Goal: Task Accomplishment & Management: Use online tool/utility

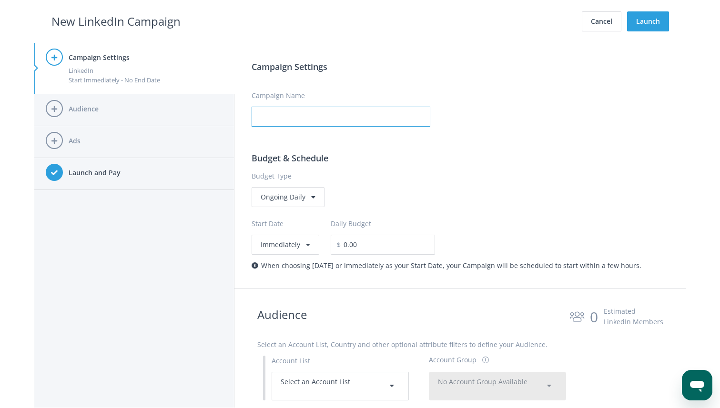
click at [306, 115] on input "Campaign Name" at bounding box center [341, 117] width 179 height 20
type input "test"
click at [469, 178] on label "Budget Type" at bounding box center [460, 176] width 417 height 10
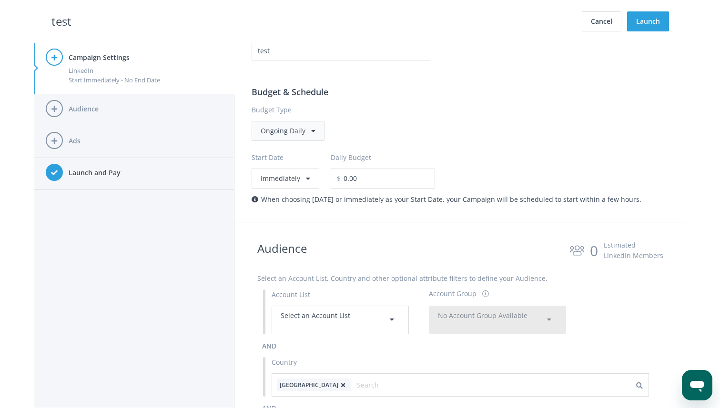
scroll to position [76, 0]
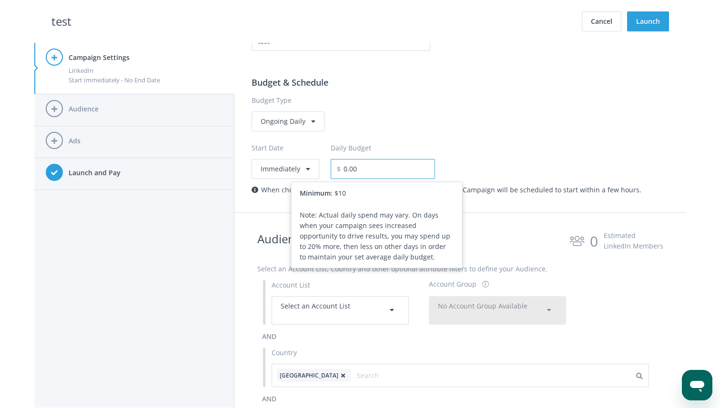
click at [364, 170] on input "0.00" at bounding box center [388, 169] width 94 height 20
drag, startPoint x: 364, startPoint y: 170, endPoint x: 288, endPoint y: 165, distance: 76.4
click at [288, 165] on div "Start Date Immediately Daily Budget $ 0.00 Minimum : $10 Note: Actual daily spe…" at bounding box center [460, 156] width 417 height 48
type input "500.00"
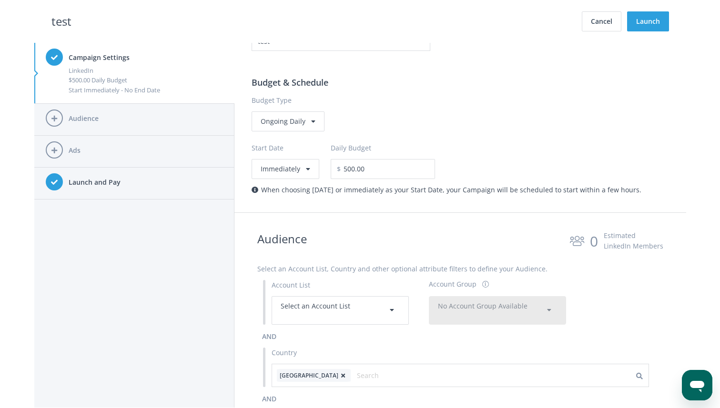
click at [478, 160] on div "Start Date Immediately Daily Budget $ 500.00" at bounding box center [460, 156] width 417 height 48
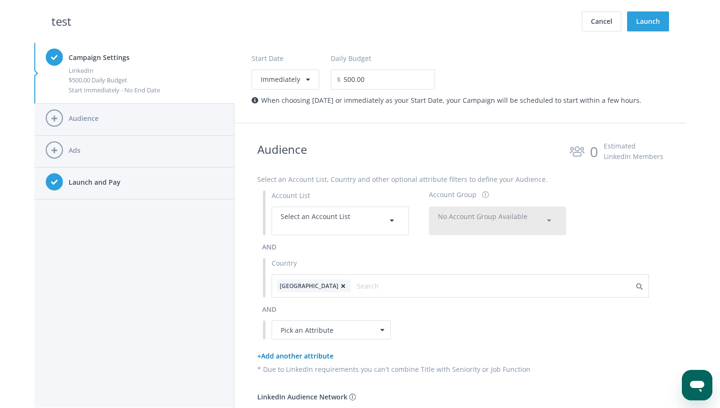
scroll to position [167, 0]
click at [351, 224] on div "Select an Account List" at bounding box center [340, 219] width 119 height 19
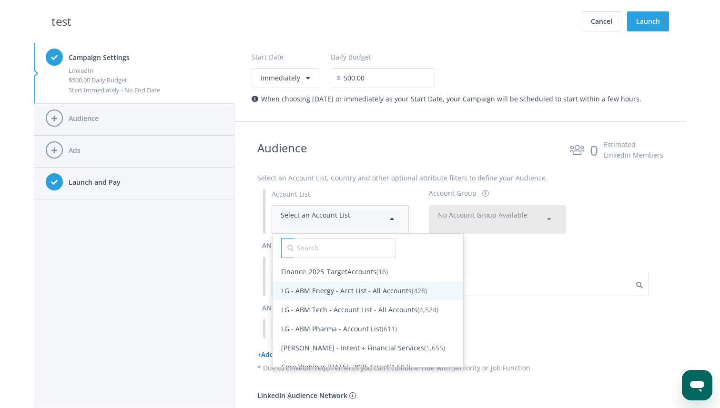
click at [336, 292] on span "LG - ABM Energy - Acct List - All Accounts (428)" at bounding box center [354, 290] width 146 height 9
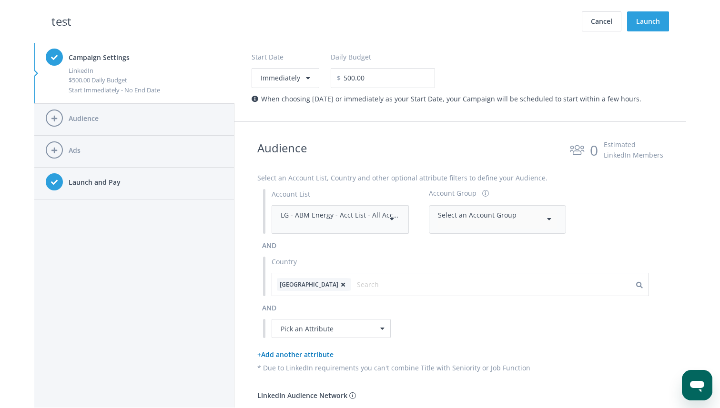
click at [498, 223] on div "Select an Account Group" at bounding box center [497, 219] width 119 height 19
click at [466, 244] on span "All Accounts (428)" at bounding box center [465, 243] width 54 height 9
click at [329, 329] on div "Pick an Attribute" at bounding box center [331, 328] width 119 height 19
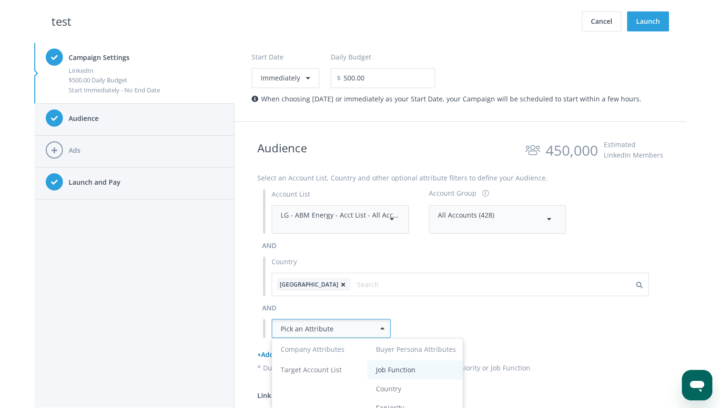
click at [396, 370] on div "Job Function" at bounding box center [415, 370] width 78 height 10
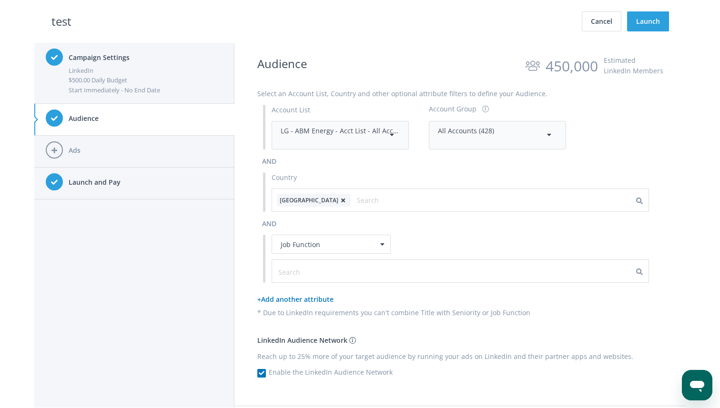
scroll to position [265, 0]
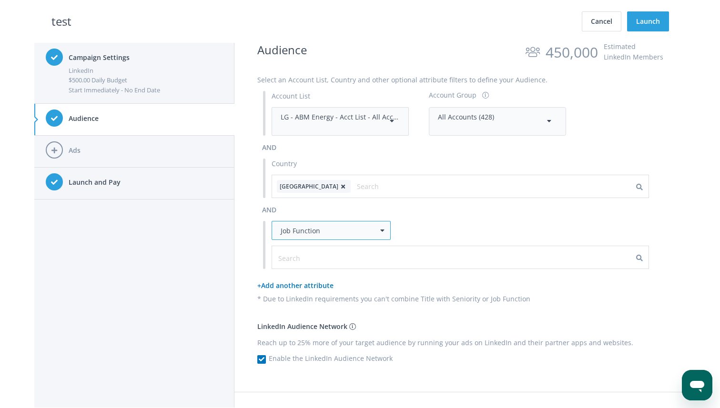
click at [373, 236] on div "Job Function" at bounding box center [331, 230] width 119 height 19
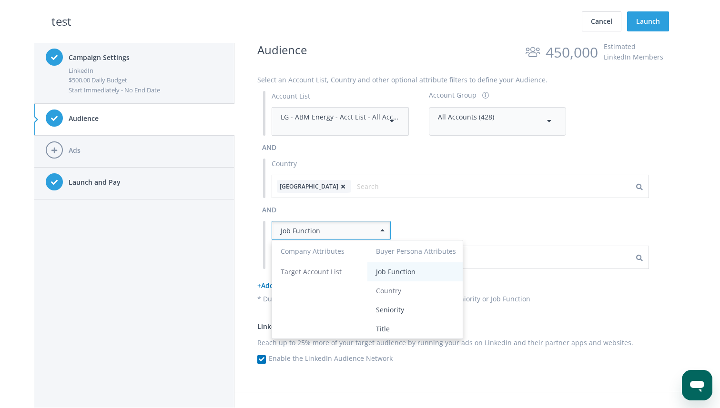
click at [404, 274] on div "Job Function" at bounding box center [415, 272] width 78 height 10
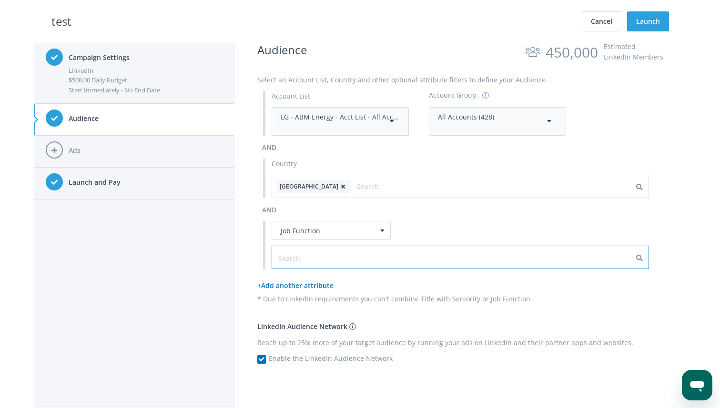
click at [312, 259] on input "text" at bounding box center [320, 258] width 85 height 10
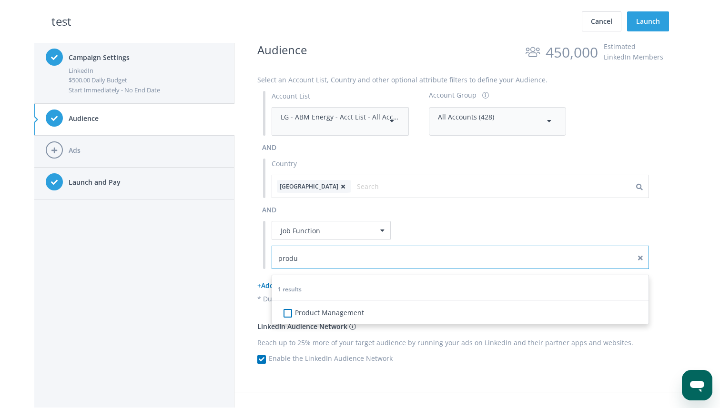
type input "produ"
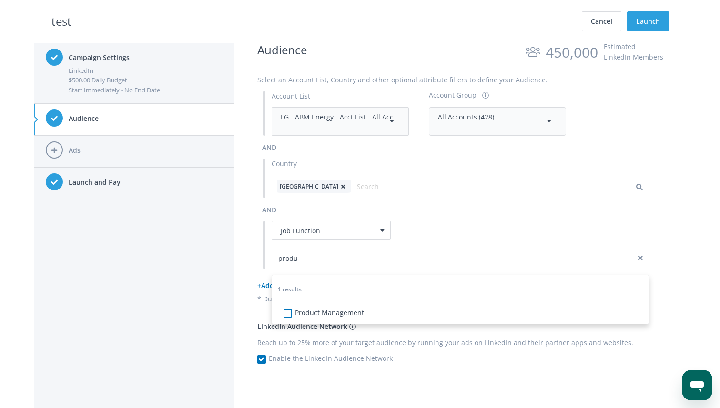
click at [313, 314] on label "Product Management" at bounding box center [331, 313] width 66 height 10
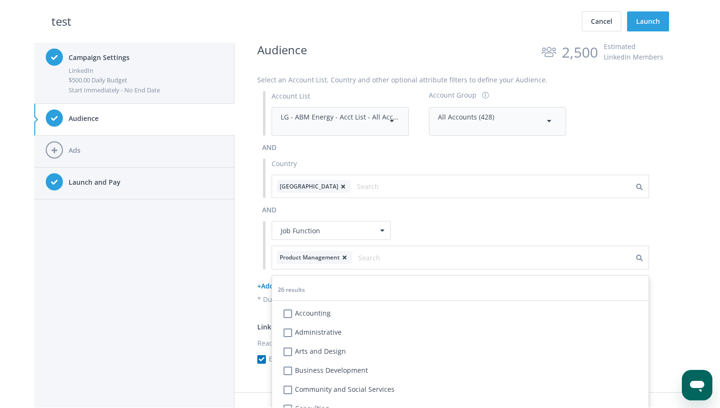
click at [423, 227] on div "Job Function" at bounding box center [460, 230] width 377 height 19
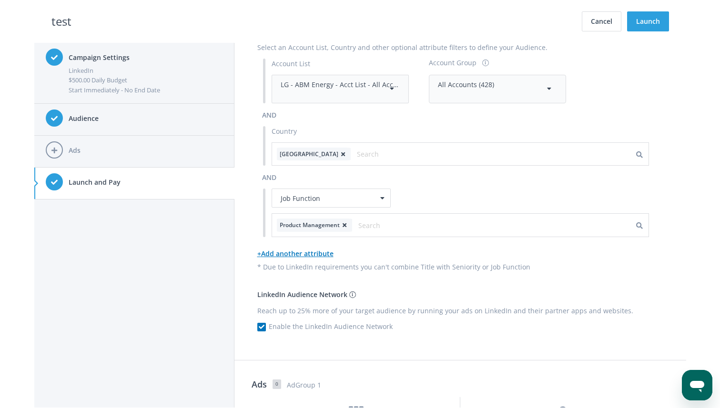
scroll to position [640, 0]
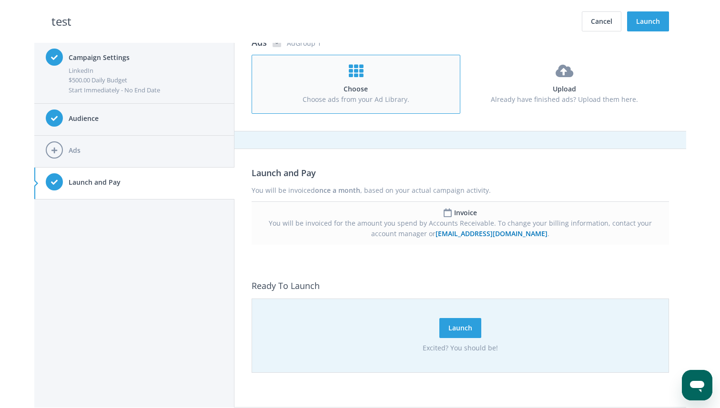
click at [346, 77] on div "Choose Choose ads from your Ad Library." at bounding box center [356, 84] width 191 height 41
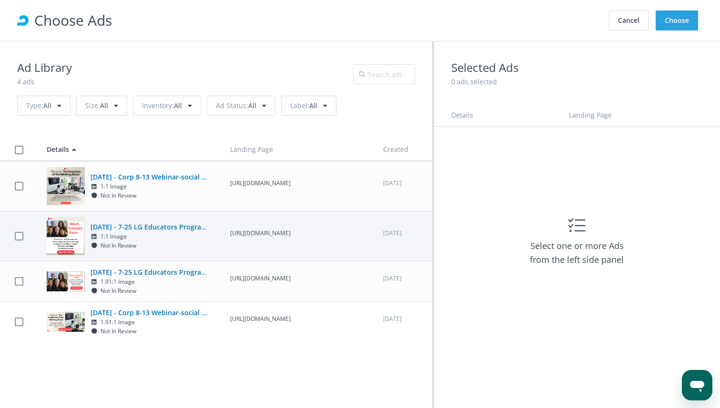
click at [154, 229] on h5 "2025Jul16 - 7-25 LG Educators Program-social 600x600" at bounding box center [150, 227] width 119 height 10
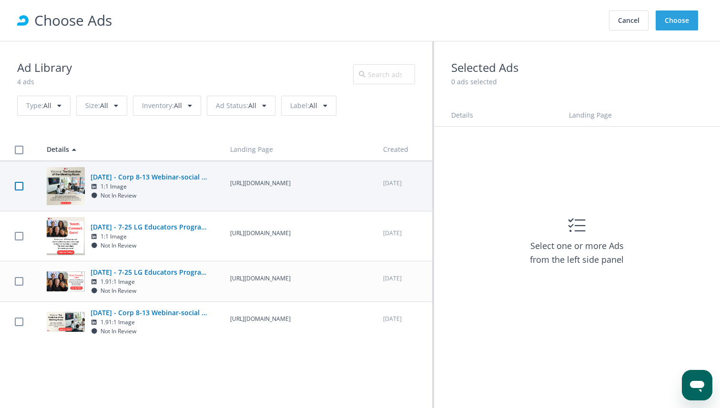
click at [19, 186] on label at bounding box center [19, 186] width 9 height 9
checkbox input "true"
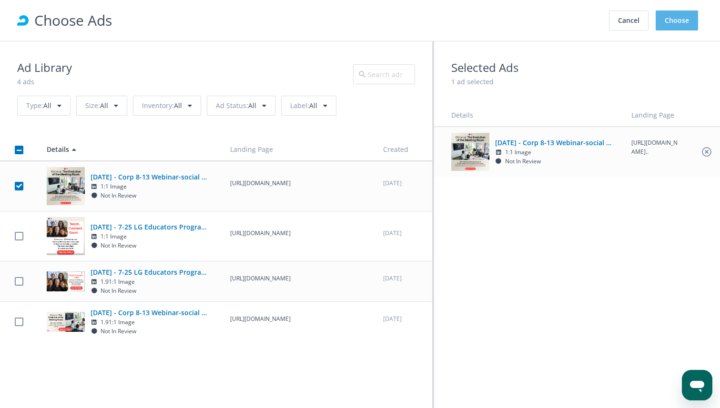
click at [673, 24] on button "Choose" at bounding box center [677, 20] width 42 height 20
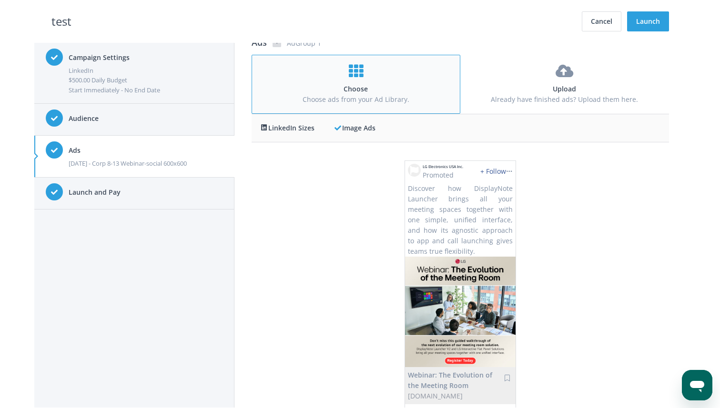
scroll to position [977, 0]
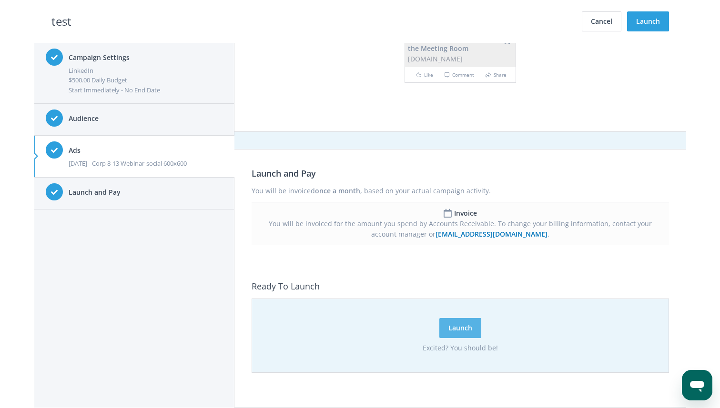
click at [455, 331] on button "Launch" at bounding box center [460, 328] width 42 height 20
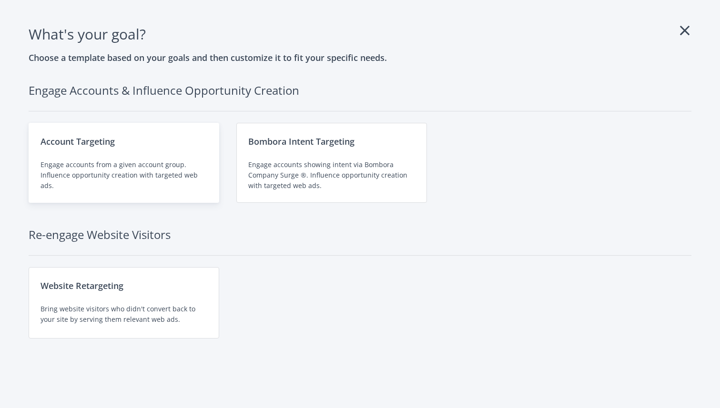
click at [96, 144] on div "Account Targeting" at bounding box center [124, 141] width 167 height 13
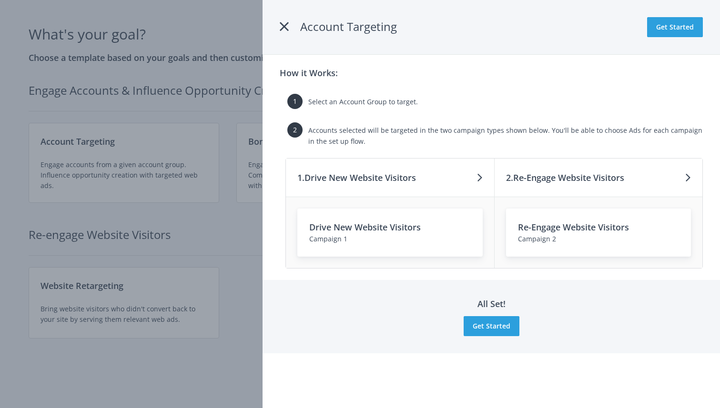
click at [359, 232] on h3 "Drive New Website Visitors" at bounding box center [390, 227] width 162 height 13
click at [479, 178] on icon at bounding box center [480, 177] width 6 height 15
click at [685, 179] on icon at bounding box center [688, 177] width 6 height 15
click at [532, 241] on span "Campaign" at bounding box center [534, 238] width 32 height 9
click at [498, 325] on button "Get Started" at bounding box center [492, 326] width 56 height 20
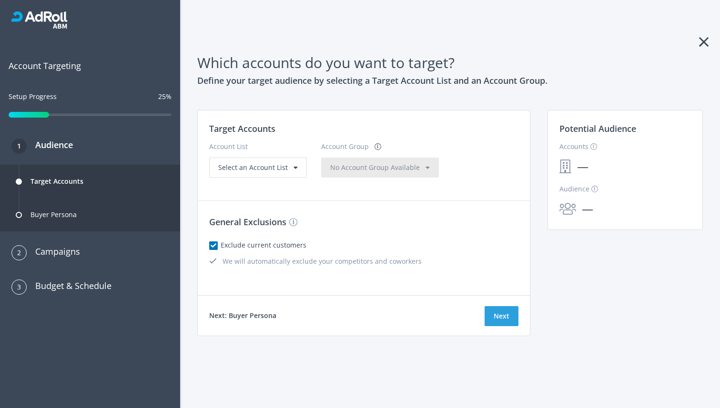
click at [592, 27] on div "Which accounts do you want to target? Define your target audience by selecting …" at bounding box center [450, 204] width 540 height 408
click at [272, 173] on div "Select an Account List" at bounding box center [258, 168] width 80 height 10
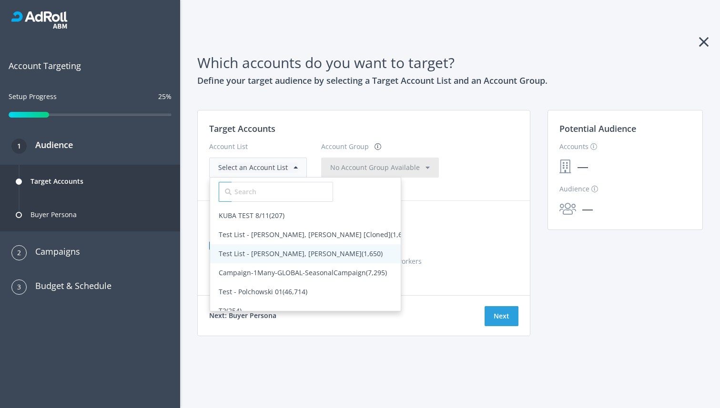
click at [255, 249] on span "Test List - [PERSON_NAME], [PERSON_NAME] (1,650)" at bounding box center [301, 253] width 164 height 9
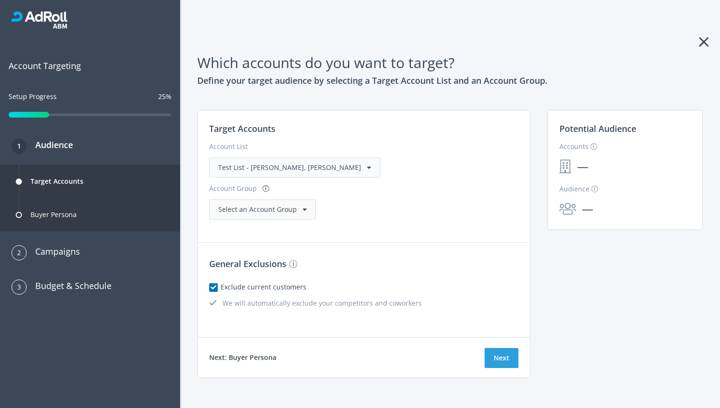
click at [297, 205] on span "Select an Account Group" at bounding box center [257, 209] width 79 height 9
click at [279, 224] on span "All Accounts (1,650)" at bounding box center [249, 228] width 60 height 9
click at [602, 182] on link "View Accounts" at bounding box center [587, 180] width 57 height 10
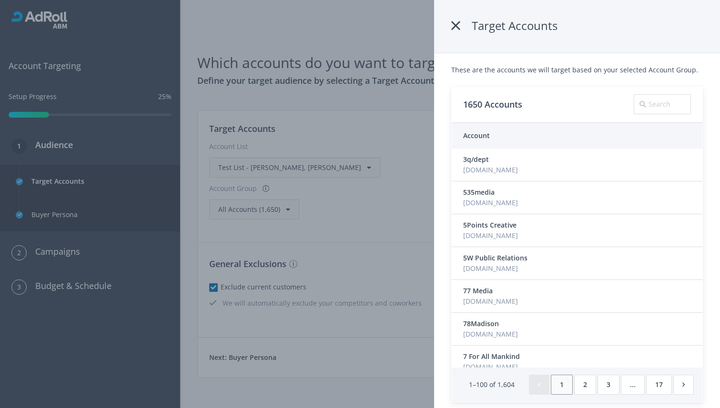
click at [542, 188] on div "535media [DOMAIN_NAME]" at bounding box center [577, 197] width 228 height 21
click at [471, 193] on span "535media" at bounding box center [478, 192] width 31 height 9
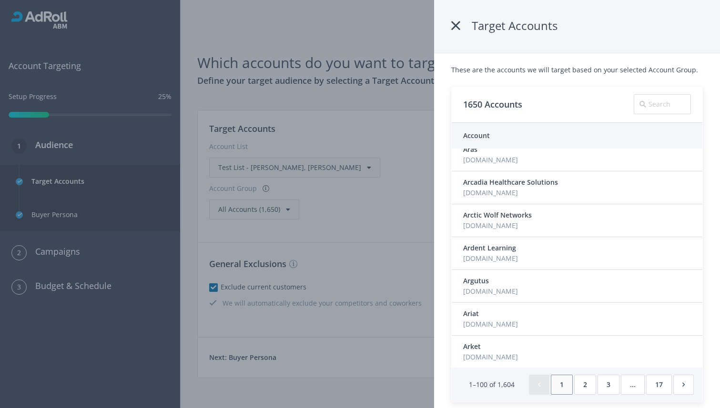
scroll to position [16, 0]
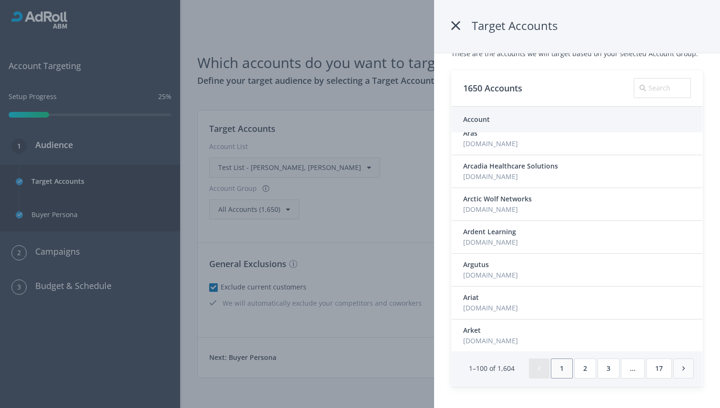
click at [686, 374] on button "button" at bounding box center [683, 369] width 20 height 20
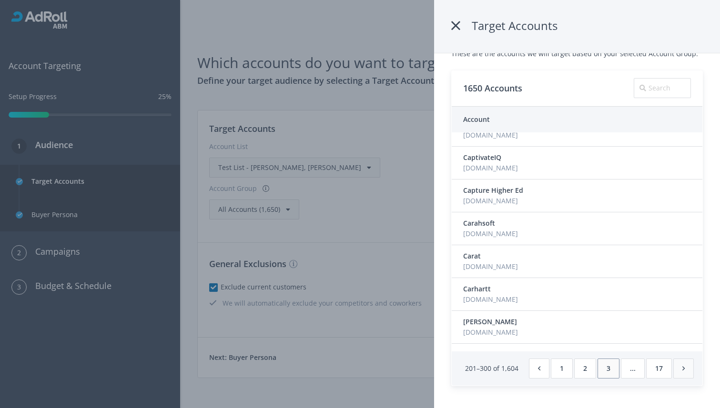
scroll to position [1494, 0]
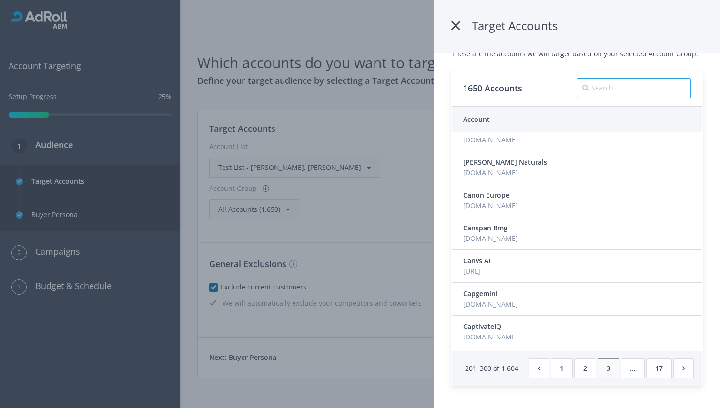
click at [663, 91] on input "text" at bounding box center [634, 88] width 114 height 20
click at [453, 27] on icon at bounding box center [455, 25] width 9 height 17
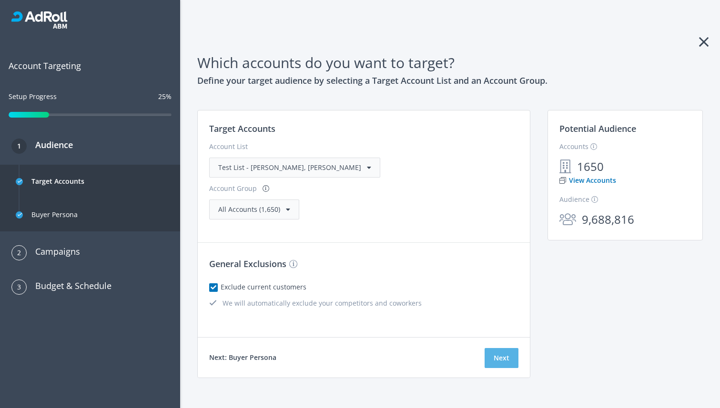
click at [493, 348] on button "Next" at bounding box center [502, 358] width 34 height 20
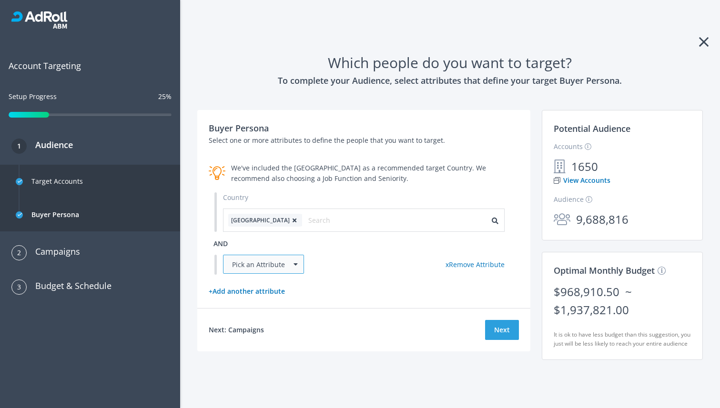
click at [274, 266] on div "Pick an Attribute" at bounding box center [263, 264] width 81 height 19
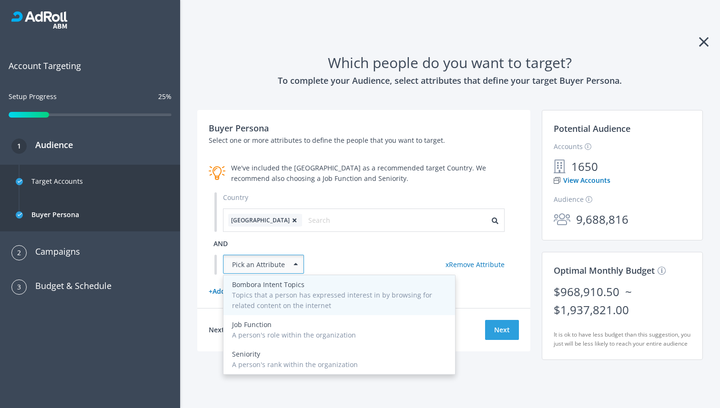
click at [271, 296] on div "Topics that a person has expressed interest in by browsing for related content …" at bounding box center [339, 300] width 214 height 21
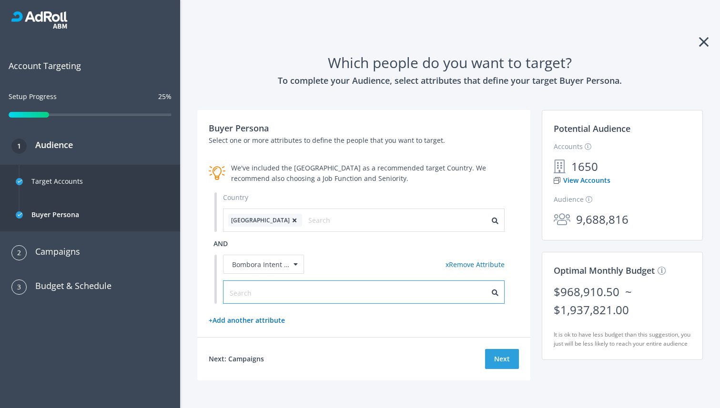
click at [271, 296] on input "text" at bounding box center [272, 293] width 85 height 10
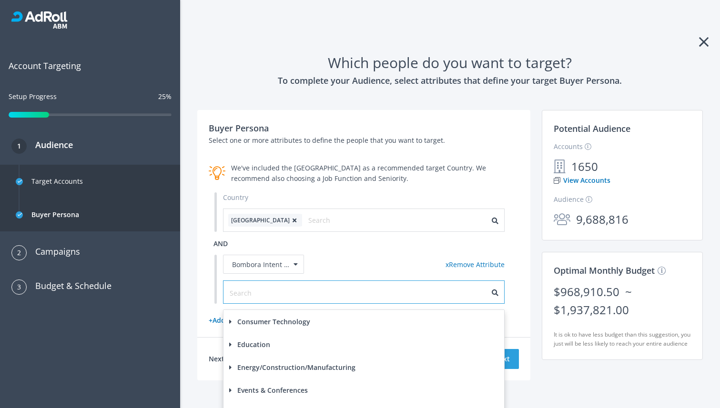
scroll to position [110, 0]
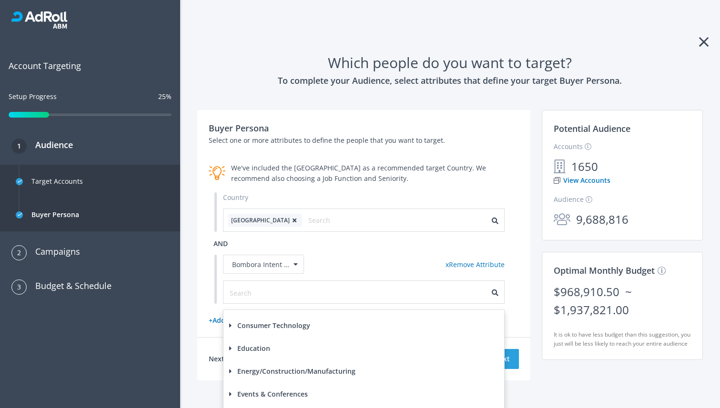
click at [244, 320] on div "Consumer Technology" at bounding box center [364, 326] width 281 height 23
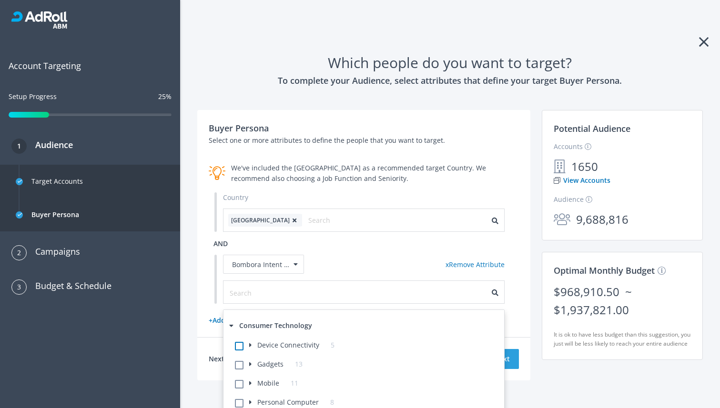
click at [249, 347] on label at bounding box center [249, 345] width 0 height 10
checkbox input "true"
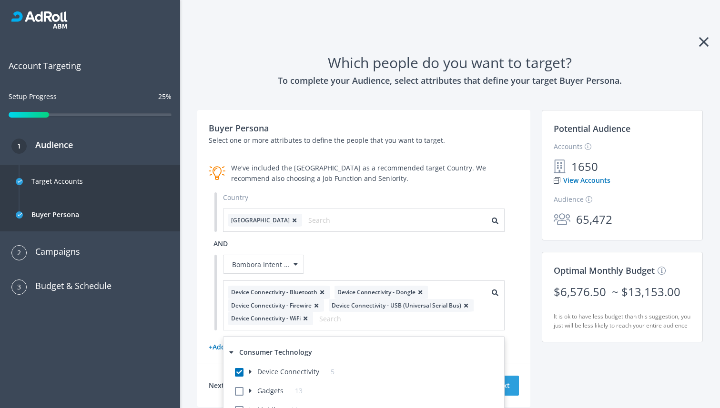
click at [389, 264] on div "Bombora Intent Topics x Remove Attribute" at bounding box center [364, 265] width 282 height 20
click at [267, 347] on link "+ Add another attribute" at bounding box center [247, 347] width 76 height 9
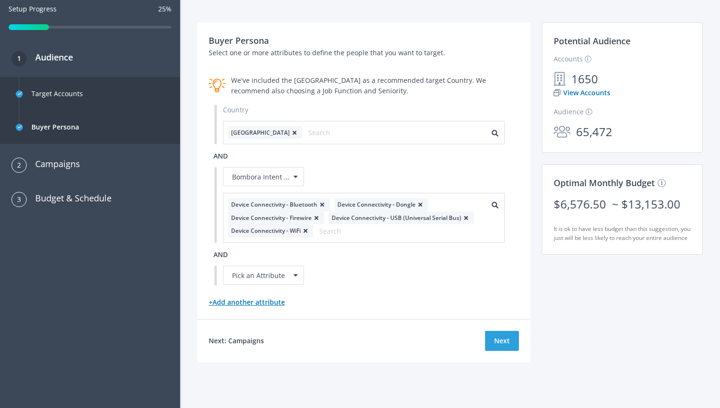
scroll to position [87, 0]
click at [260, 276] on div "Pick an Attribute" at bounding box center [263, 275] width 81 height 19
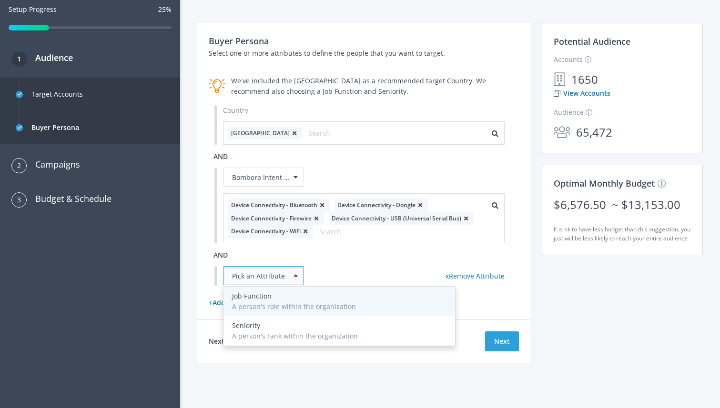
click at [259, 305] on div "A person's role within the organization" at bounding box center [339, 307] width 214 height 10
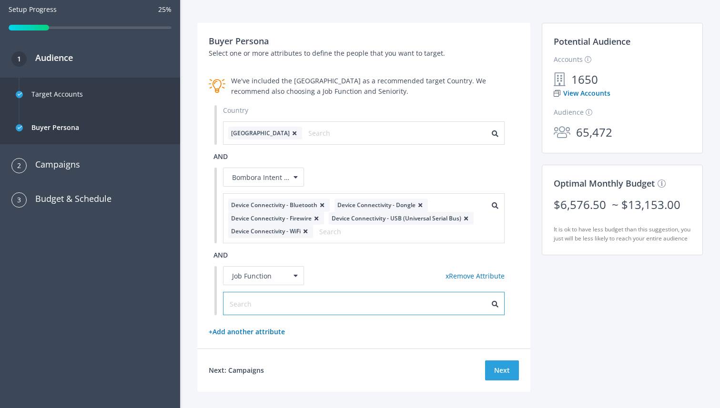
click at [259, 305] on input "text" at bounding box center [272, 304] width 85 height 10
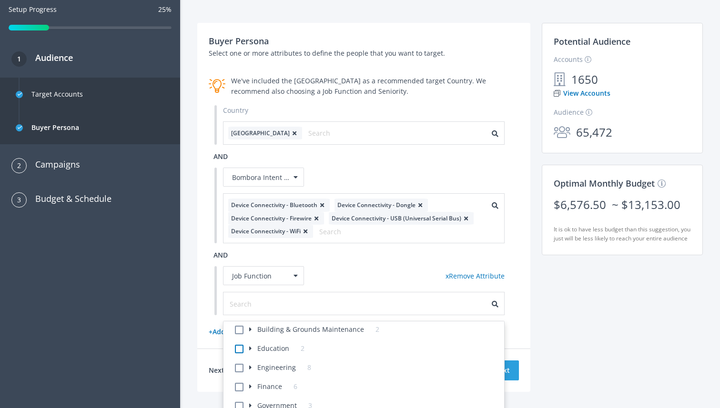
click at [249, 350] on label at bounding box center [249, 349] width 0 height 10
checkbox input "true"
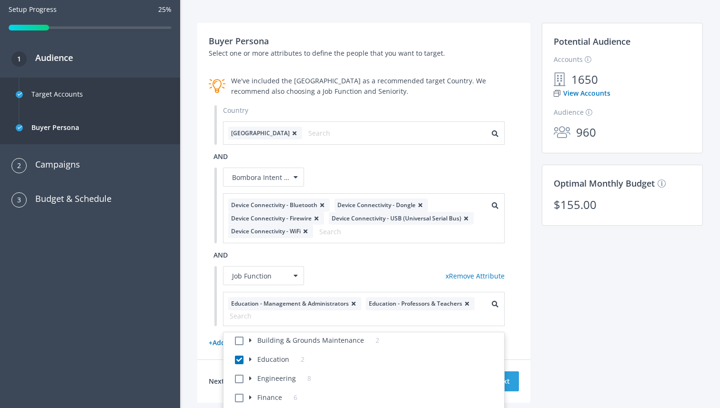
click at [250, 359] on span at bounding box center [250, 359] width 2 height 7
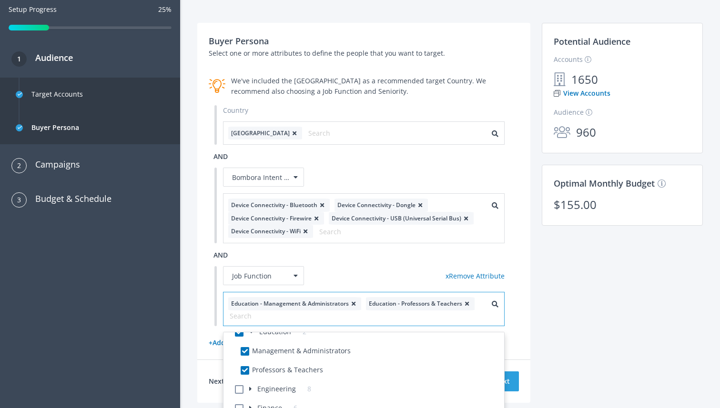
scroll to position [28, 0]
click at [249, 390] on label at bounding box center [249, 389] width 0 height 10
checkbox input "true"
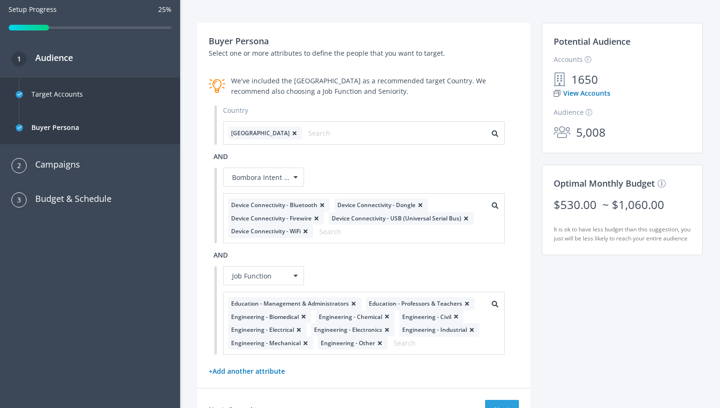
click at [340, 264] on div "Country [GEOGRAPHIC_DATA] and Bombora Intent Topics x Remove Attribute Device C…" at bounding box center [364, 230] width 311 height 250
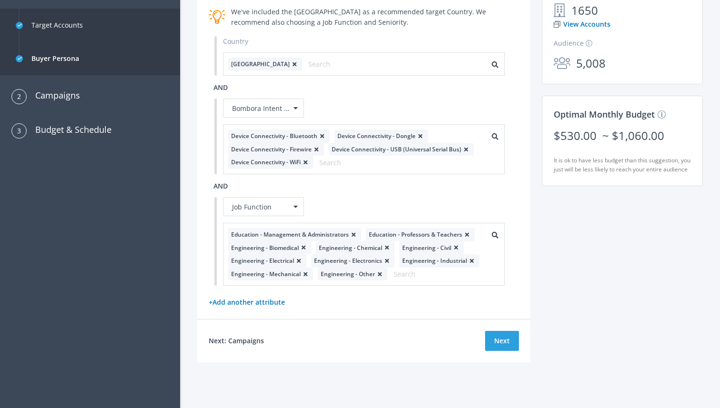
scroll to position [154, 0]
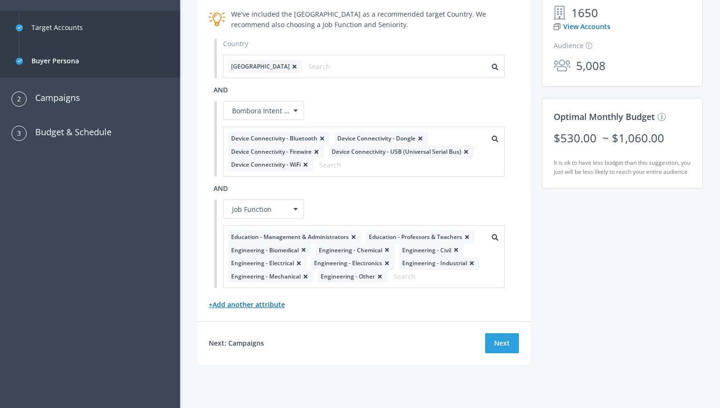
click at [262, 307] on link "+ Add another attribute" at bounding box center [247, 304] width 76 height 9
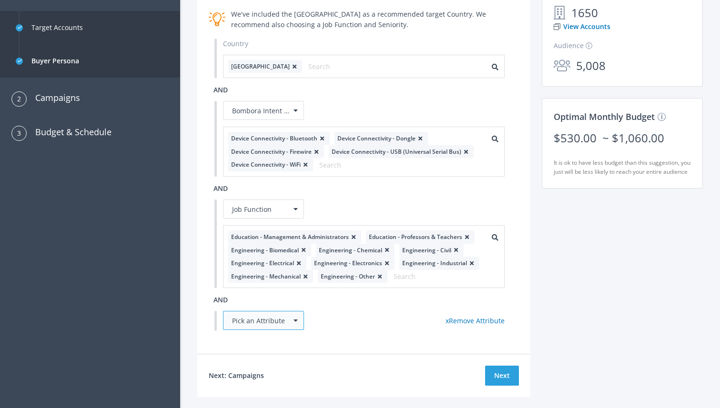
click at [262, 318] on div "Pick an Attribute" at bounding box center [263, 320] width 81 height 19
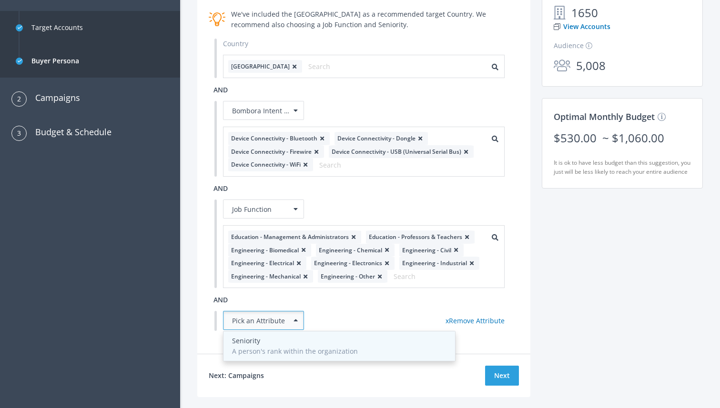
click at [264, 349] on div "A person's rank within the organization" at bounding box center [339, 351] width 214 height 10
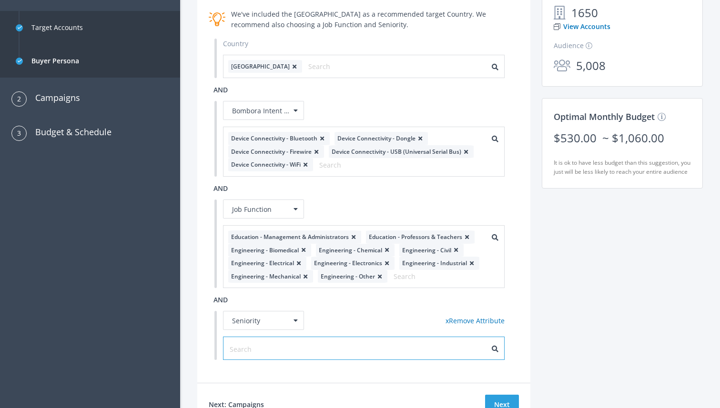
click at [264, 349] on input "text" at bounding box center [272, 349] width 85 height 10
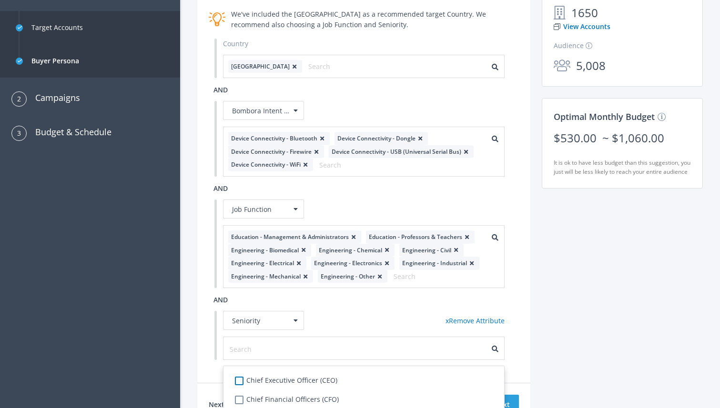
click at [249, 382] on label "Chief Executive Officer (CEO)" at bounding box center [293, 381] width 88 height 10
checkbox \(CEO\)-185 "true"
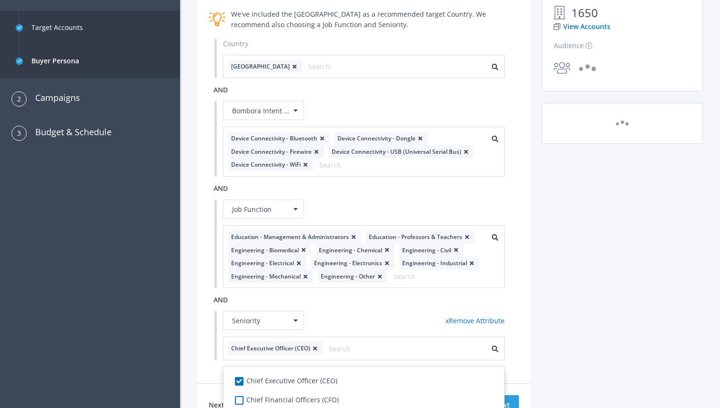
click at [249, 400] on label "Chief Financial Officers (CFO)" at bounding box center [294, 400] width 90 height 10
checkbox \(CFO\)-185 "true"
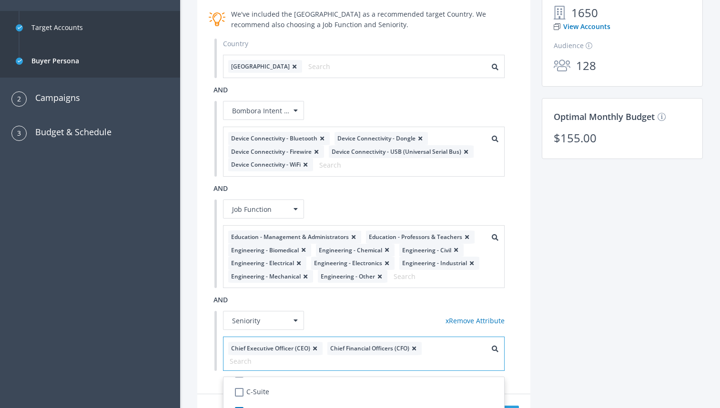
scroll to position [10, 0]
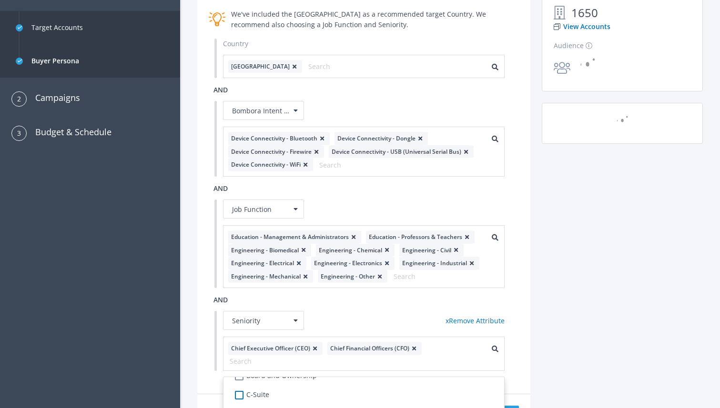
click at [249, 396] on label "C-Suite" at bounding box center [259, 395] width 20 height 10
checkbox input "true"
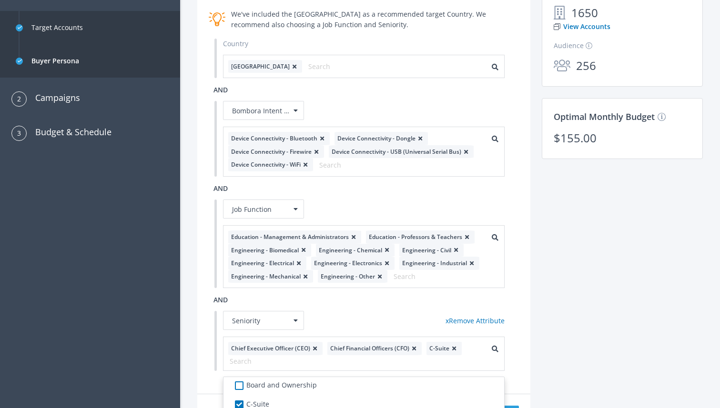
click at [249, 388] on label "Board and Ownership" at bounding box center [283, 385] width 68 height 10
checkbox Ownership-185 "true"
click at [346, 310] on div "Country [GEOGRAPHIC_DATA] and Bombora Intent Topics x Remove Attribute Device C…" at bounding box center [364, 206] width 311 height 335
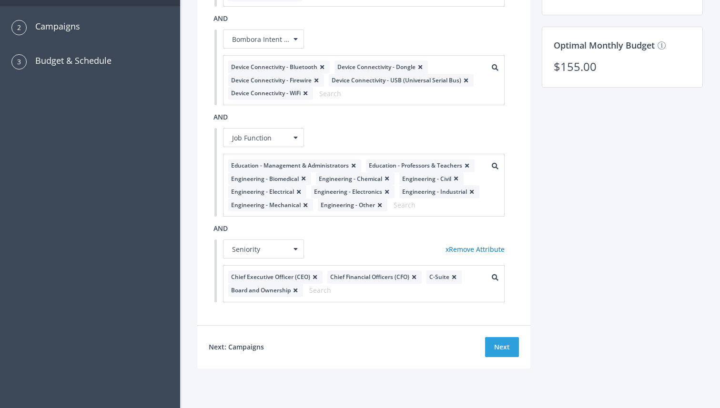
scroll to position [231, 0]
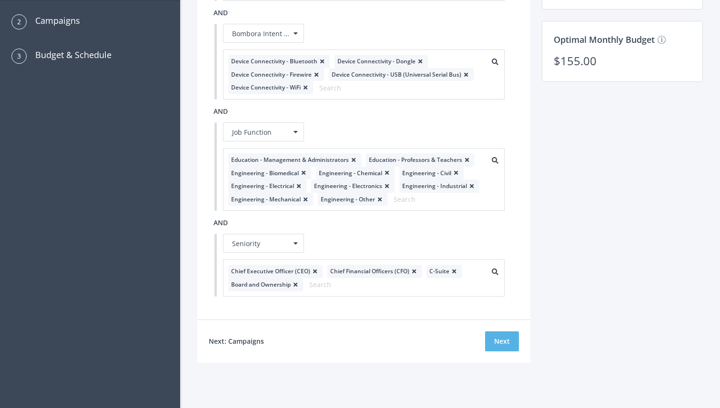
click at [499, 340] on button "Next" at bounding box center [502, 342] width 34 height 20
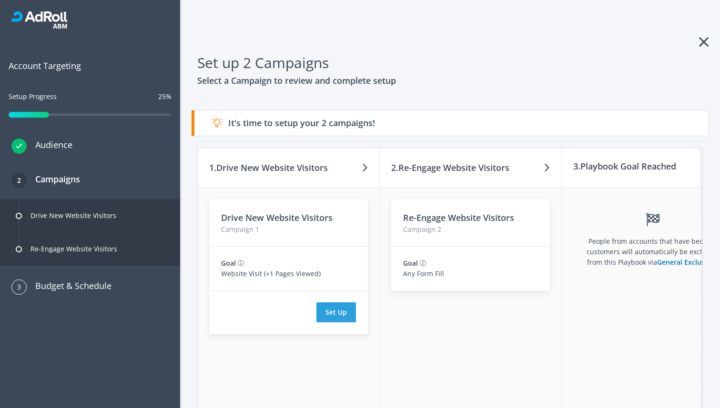
scroll to position [0, 41]
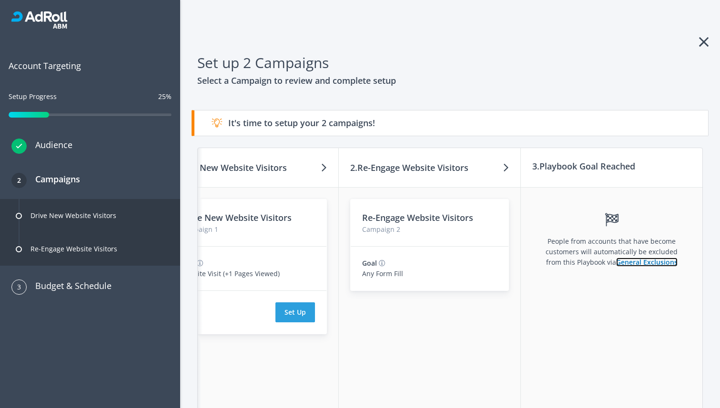
click at [646, 264] on link "General Exclusions" at bounding box center [646, 262] width 61 height 9
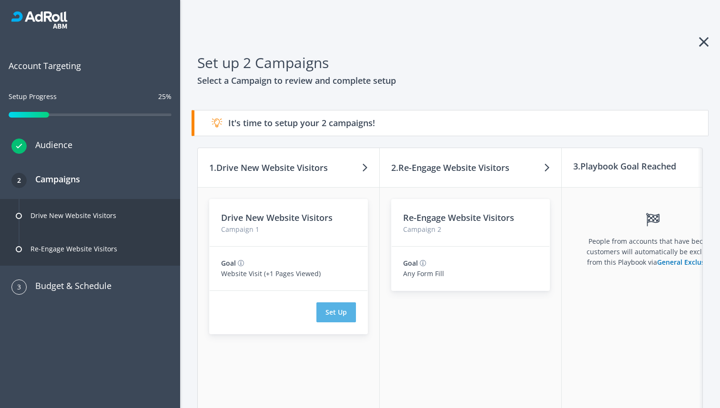
click at [331, 314] on button "Set Up" at bounding box center [336, 313] width 40 height 20
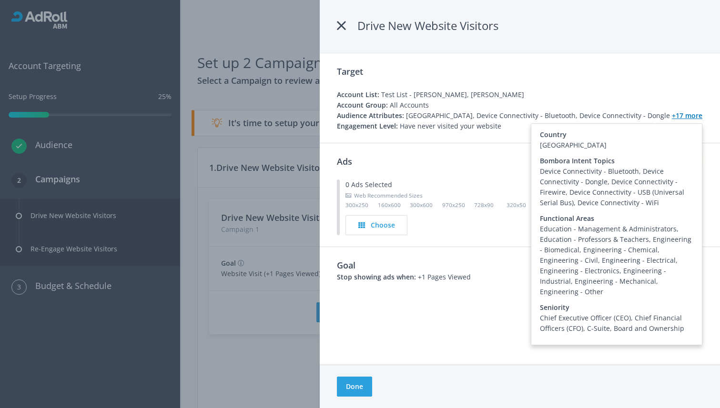
click at [672, 116] on link "+17 more" at bounding box center [687, 115] width 30 height 9
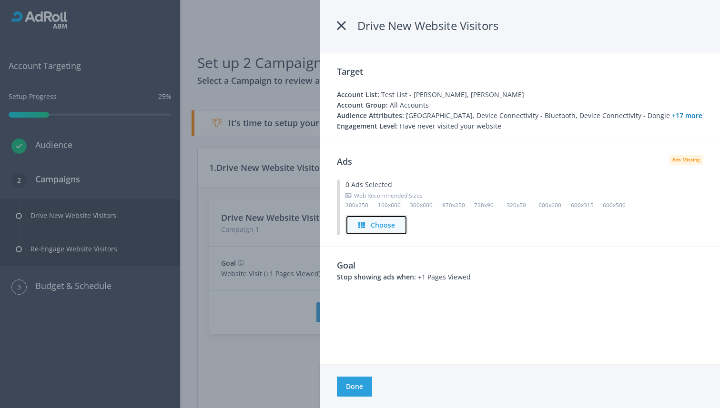
click at [379, 227] on h4 "Choose" at bounding box center [383, 225] width 24 height 10
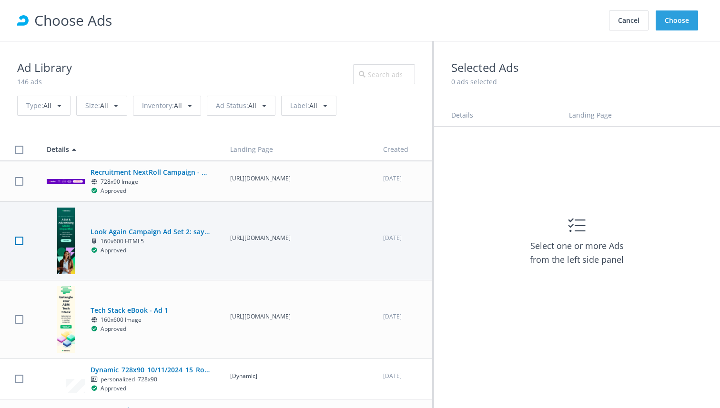
click at [20, 242] on label at bounding box center [19, 240] width 9 height 9
checkbox input "true"
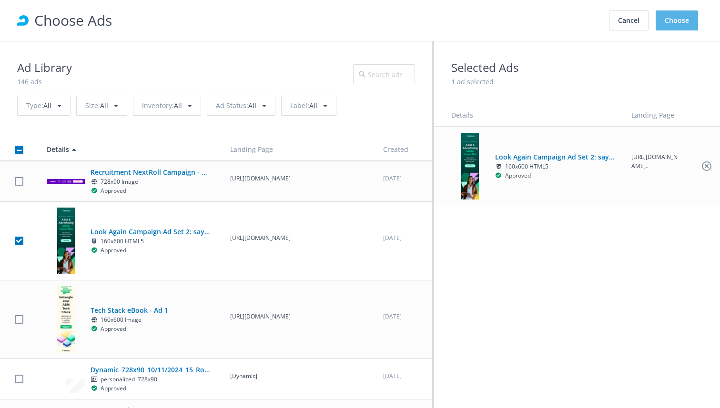
click at [679, 19] on button "Choose" at bounding box center [677, 20] width 42 height 20
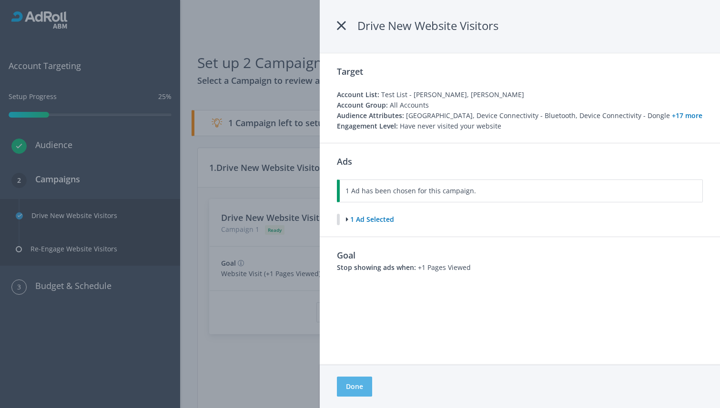
click at [351, 386] on button "Done" at bounding box center [354, 387] width 35 height 20
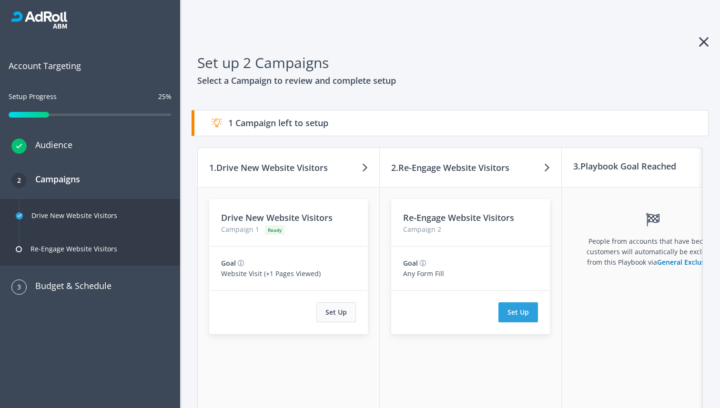
click at [339, 312] on button "Set Up" at bounding box center [336, 313] width 40 height 20
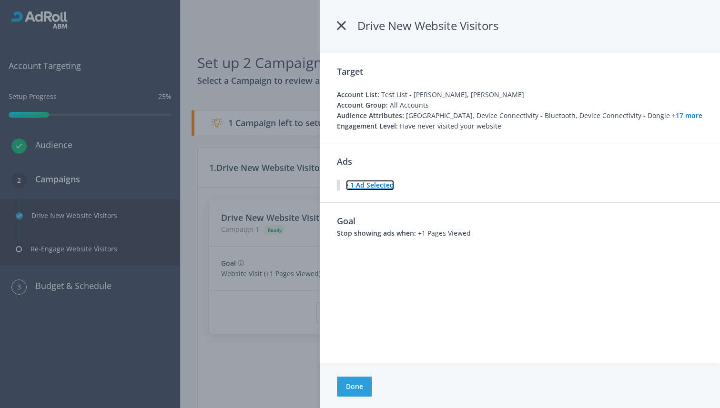
click at [372, 189] on button "1 Ad Selected" at bounding box center [370, 185] width 49 height 11
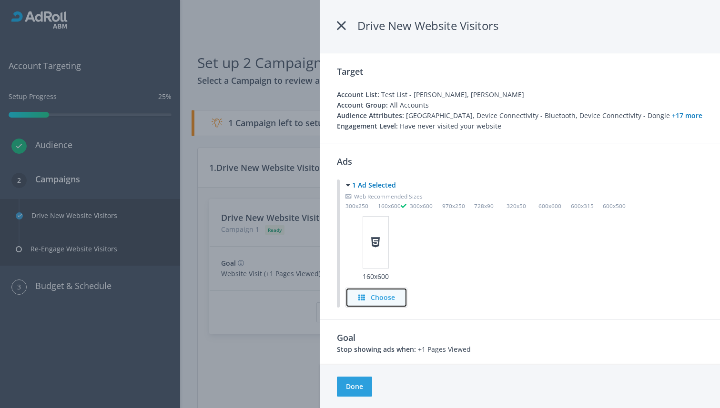
click at [375, 295] on h4 "Choose" at bounding box center [383, 298] width 24 height 10
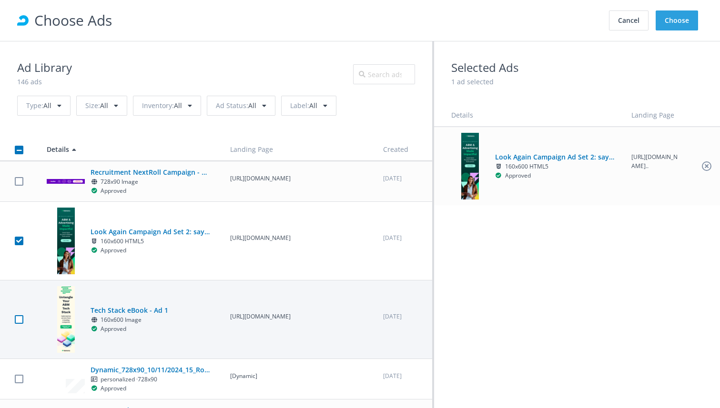
click at [19, 324] on label at bounding box center [19, 319] width 9 height 9
checkbox input "true"
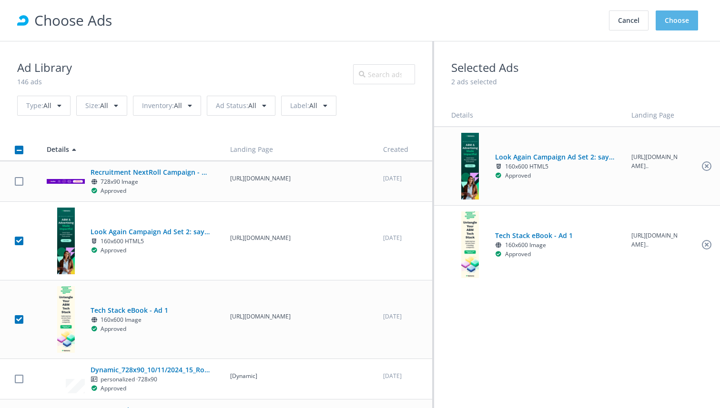
click at [680, 15] on button "Choose" at bounding box center [677, 20] width 42 height 20
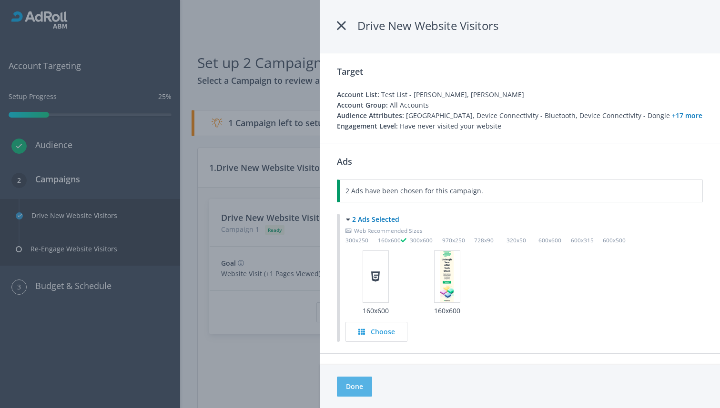
click at [349, 390] on button "Done" at bounding box center [354, 387] width 35 height 20
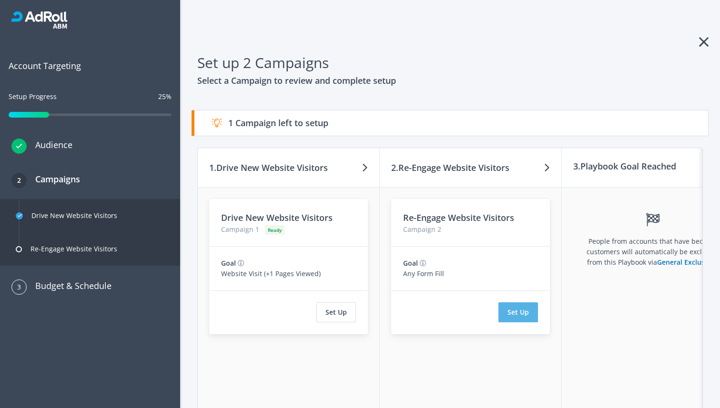
click at [522, 313] on button "Set Up" at bounding box center [518, 313] width 40 height 20
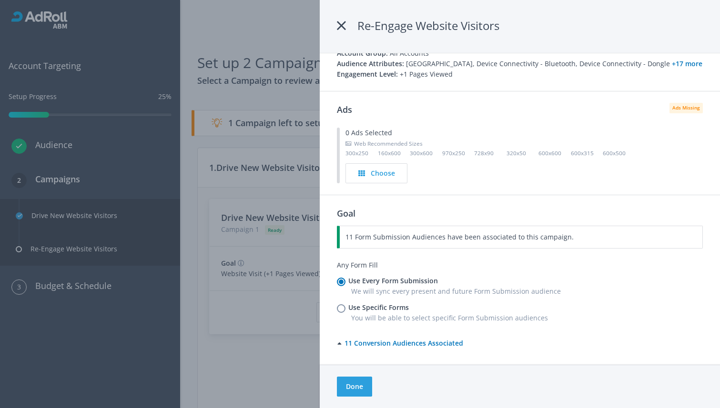
scroll to position [50, 0]
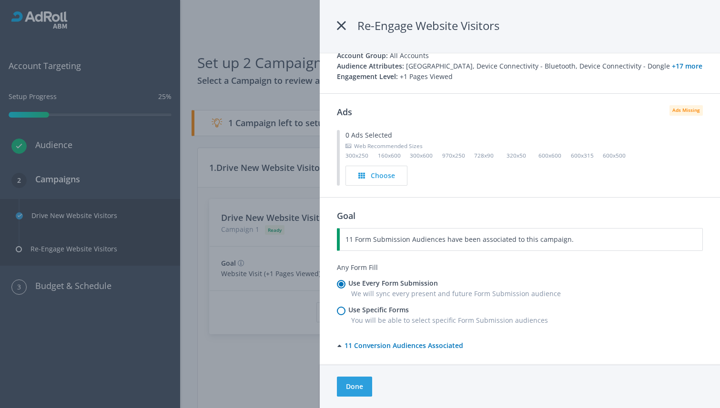
click at [373, 307] on b "Use Specific Forms" at bounding box center [378, 309] width 61 height 9
radio input "false"
radio input "true"
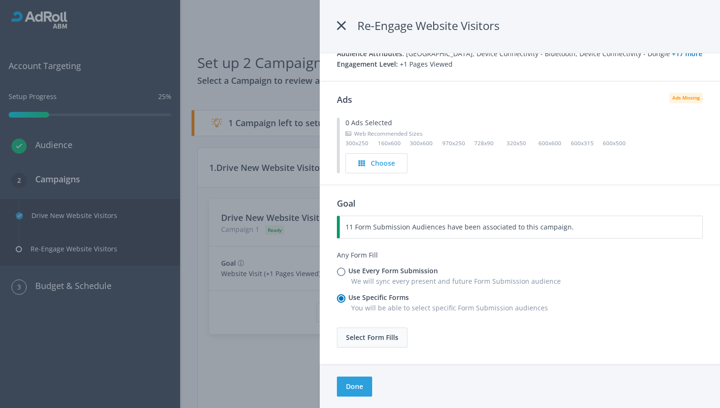
click at [359, 338] on button "Select Form Fills" at bounding box center [372, 338] width 71 height 20
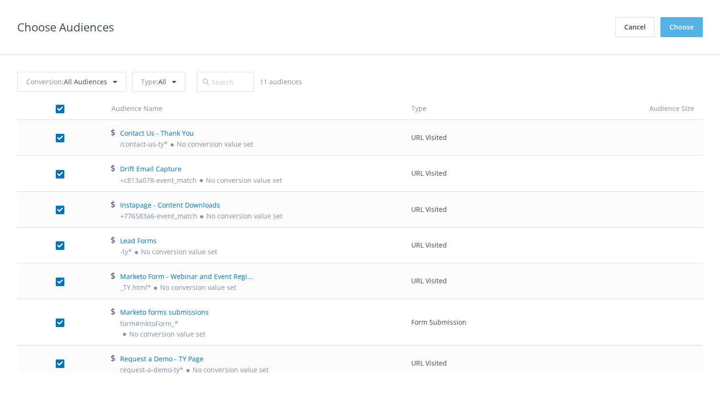
click at [673, 30] on button "Choose" at bounding box center [682, 27] width 42 height 20
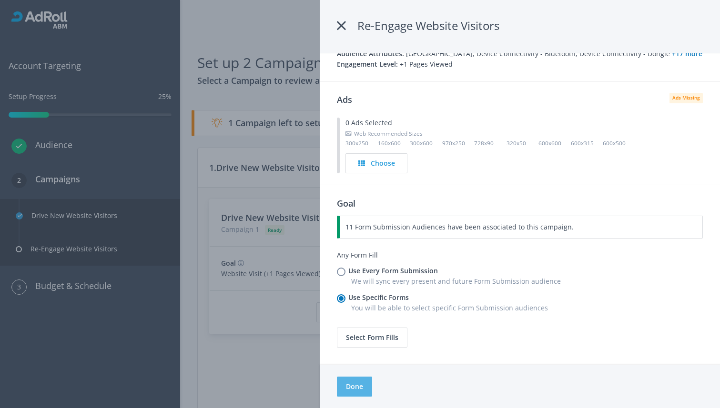
click at [356, 389] on button "Done" at bounding box center [354, 387] width 35 height 20
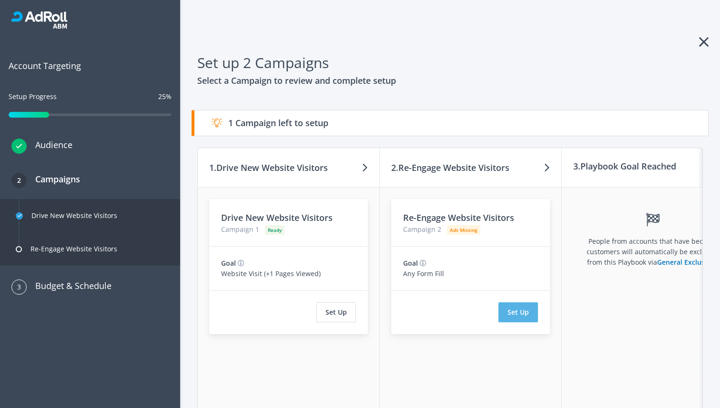
click at [519, 312] on button "Set Up" at bounding box center [518, 313] width 40 height 20
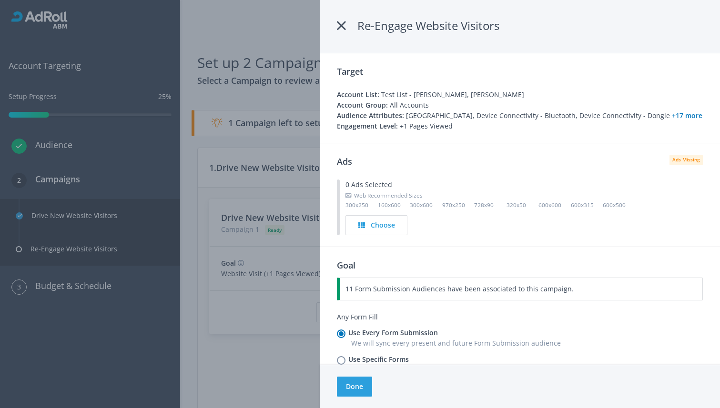
click at [449, 290] on span "11 Form Submission Audiences have been associated to this campaign." at bounding box center [460, 289] width 228 height 9
click at [369, 224] on div "Choose" at bounding box center [377, 225] width 44 height 10
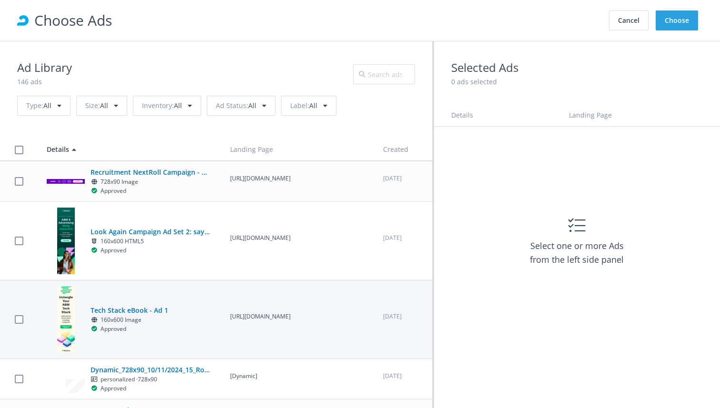
scroll to position [0, 0]
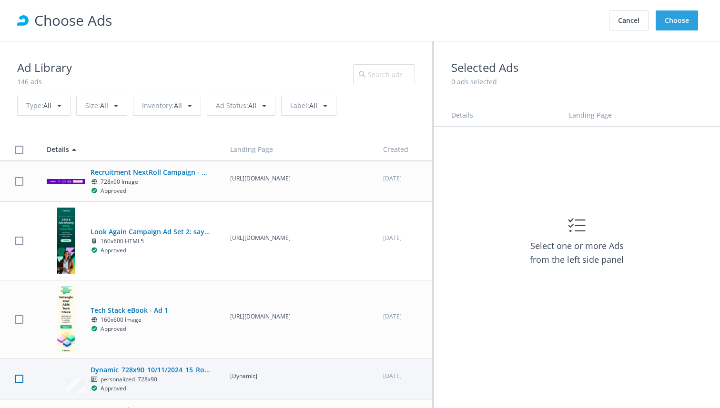
click at [16, 382] on label at bounding box center [19, 379] width 9 height 9
checkbox input "true"
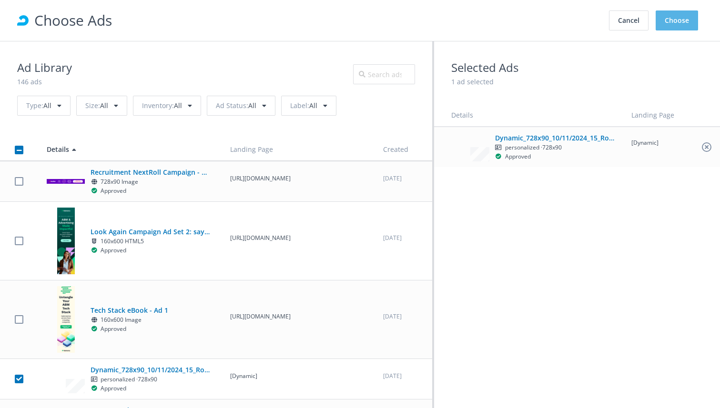
click at [675, 18] on button "Choose" at bounding box center [677, 20] width 42 height 20
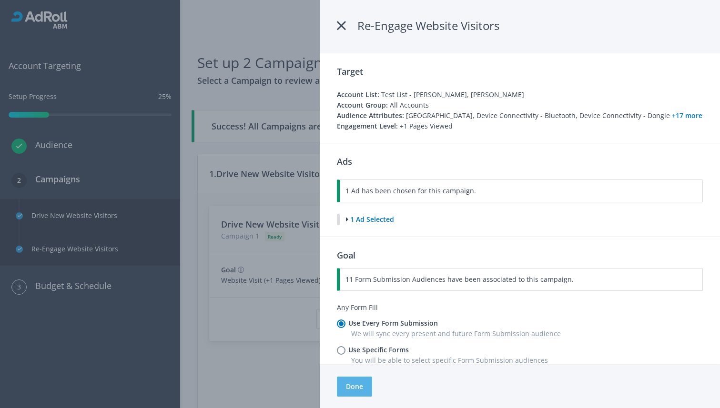
click at [356, 387] on button "Done" at bounding box center [354, 387] width 35 height 20
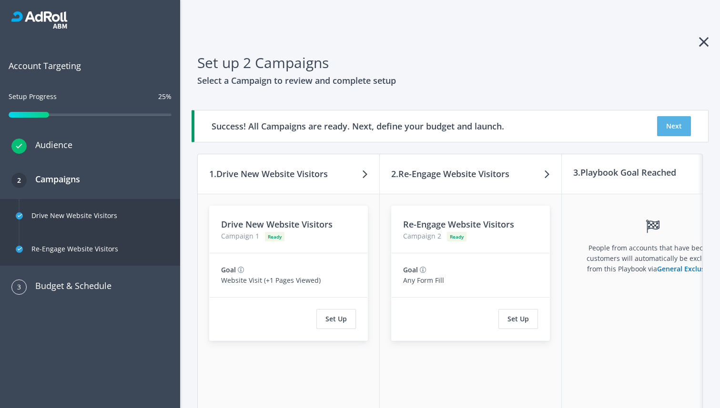
click at [676, 128] on button "Next" at bounding box center [674, 126] width 34 height 20
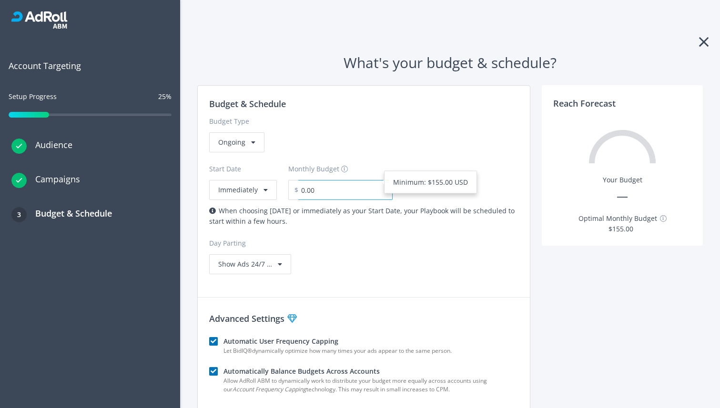
click at [316, 185] on input "0.00" at bounding box center [345, 190] width 94 height 20
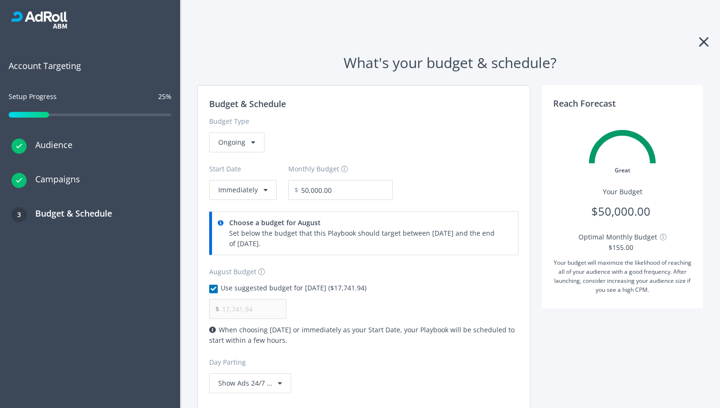
click at [374, 240] on div "Budget & Schedule Budget Type Ongoing Start Date Immediately Monthly Budget $ 5…" at bounding box center [364, 245] width 333 height 319
click at [340, 192] on input "50,000.00" at bounding box center [345, 190] width 94 height 20
type input "500.00"
type input "177.42"
click at [417, 183] on div "Minimum: $155.00 USD" at bounding box center [430, 182] width 75 height 10
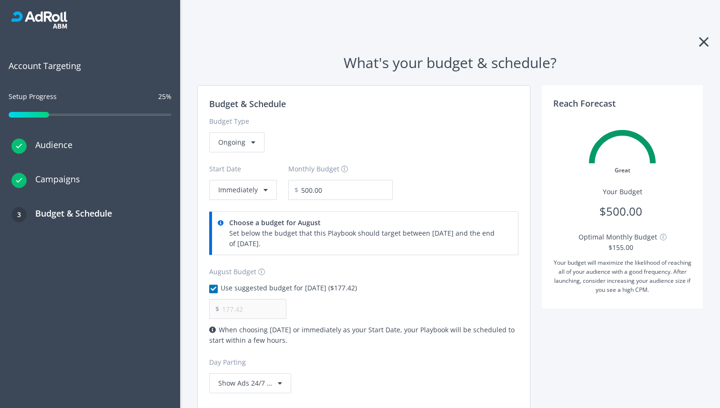
click at [395, 144] on div "Ongoing" at bounding box center [364, 142] width 310 height 20
click at [249, 146] on div "Ongoing" at bounding box center [236, 142] width 55 height 20
click at [334, 122] on label "Budget Type" at bounding box center [364, 121] width 310 height 10
click at [242, 146] on div "Ongoing" at bounding box center [236, 142] width 55 height 20
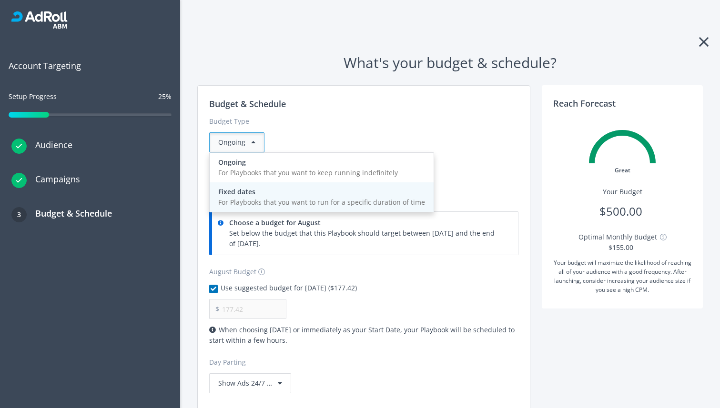
click at [244, 205] on div "For Playbooks that you want to run for a specific duration of time" at bounding box center [321, 202] width 207 height 10
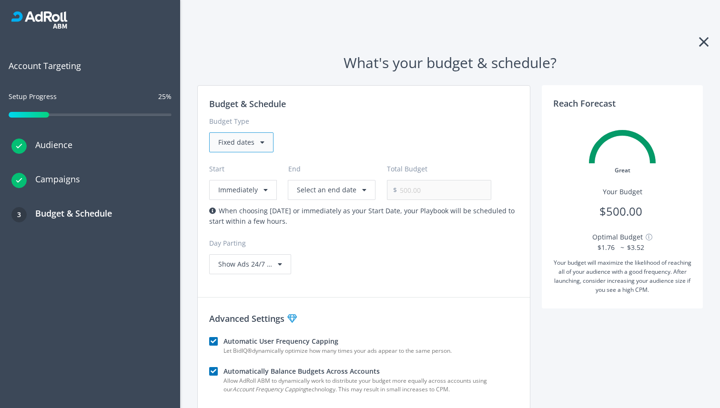
click at [240, 144] on div "Fixed dates" at bounding box center [241, 142] width 64 height 20
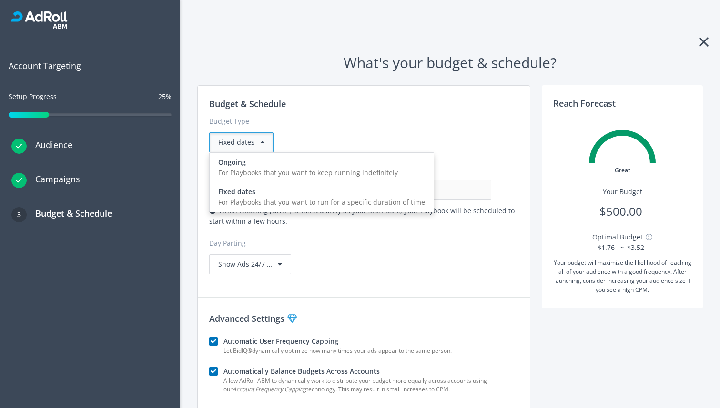
click at [240, 144] on div "Fixed dates" at bounding box center [241, 142] width 64 height 20
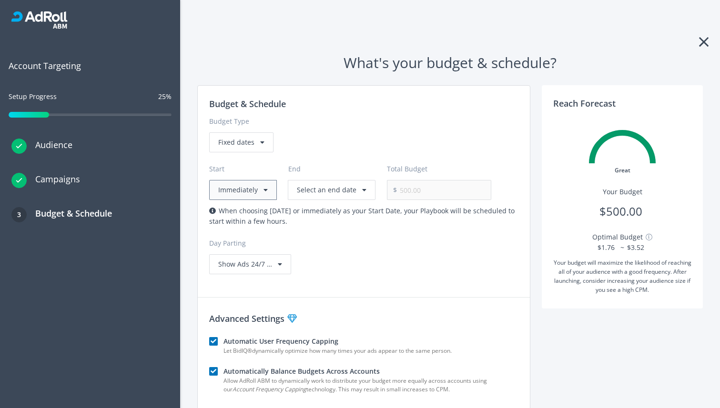
click at [238, 188] on button "Immediately" at bounding box center [243, 190] width 68 height 20
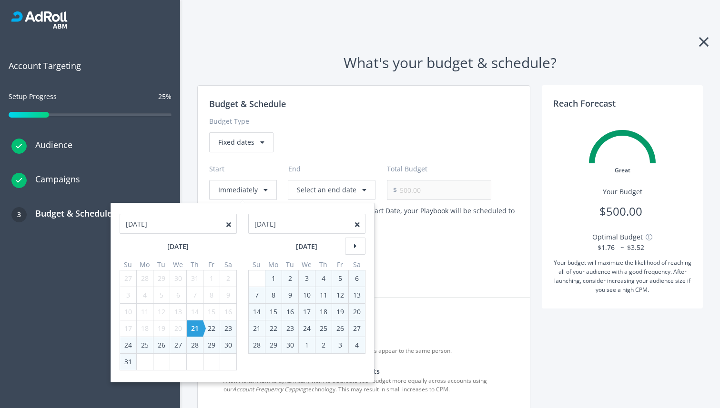
click at [344, 150] on div "Fixed dates" at bounding box center [364, 142] width 310 height 20
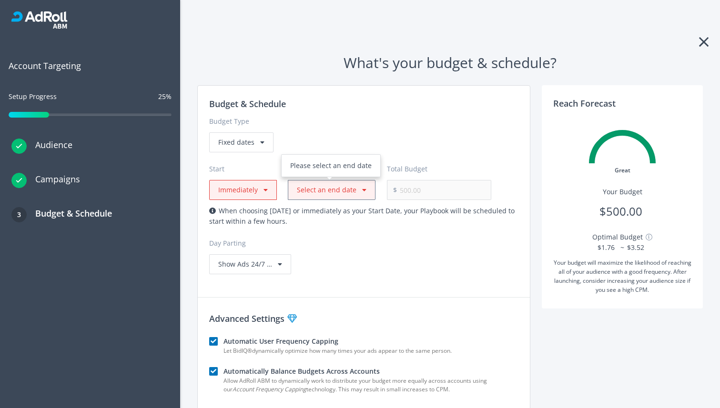
click at [324, 190] on button "Select an end date" at bounding box center [332, 190] width 88 height 20
click at [239, 145] on div "Fixed dates" at bounding box center [241, 142] width 64 height 20
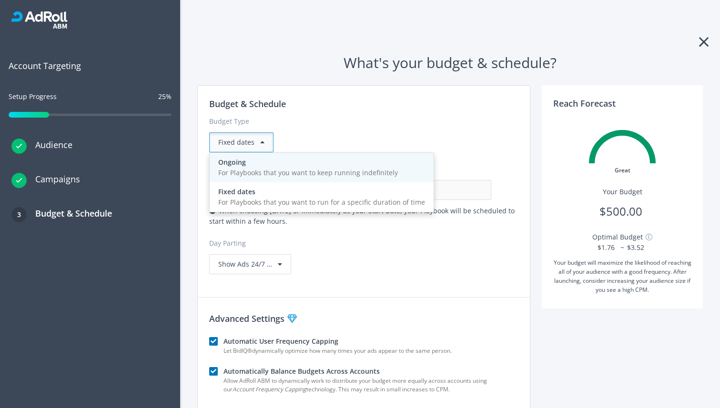
click at [243, 167] on div "Ongoing" at bounding box center [321, 162] width 207 height 10
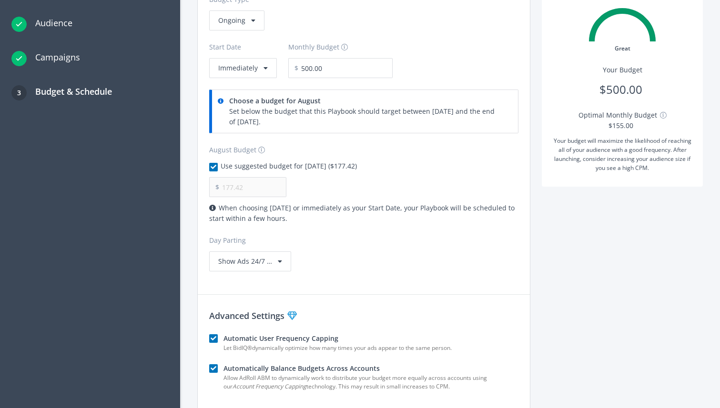
scroll to position [122, 0]
click at [213, 209] on icon at bounding box center [212, 207] width 7 height 7
click at [356, 249] on div "Day Parting Show Ads 24/7 …" at bounding box center [364, 253] width 310 height 36
click at [241, 260] on span "Show Ads 24/7 …" at bounding box center [245, 260] width 54 height 9
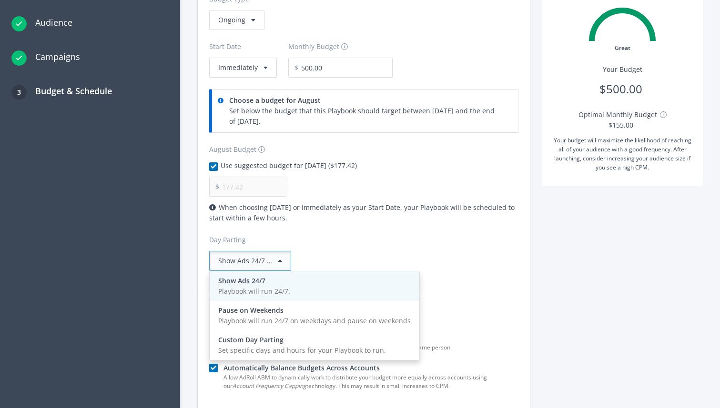
click at [245, 299] on link "Show Ads 24/7 Playbook will run 24/7." at bounding box center [315, 287] width 210 height 30
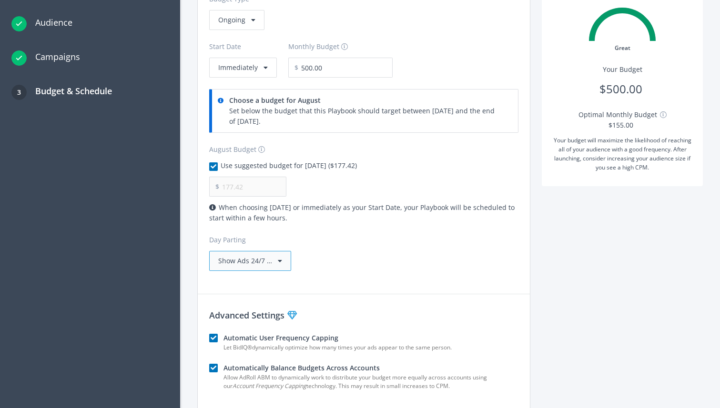
click at [240, 263] on span "Show Ads 24/7 …" at bounding box center [245, 260] width 54 height 9
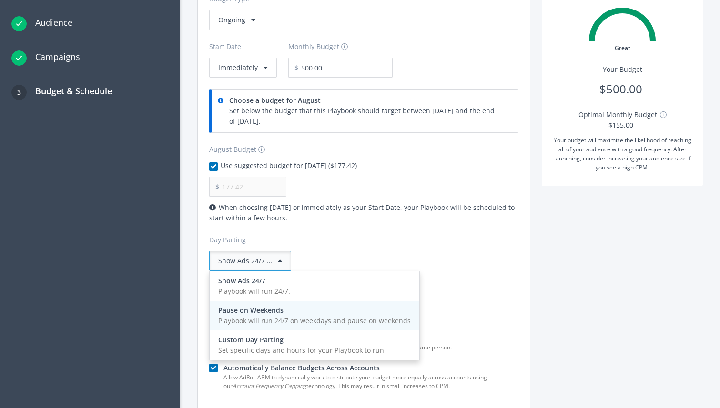
click at [247, 316] on div "Playbook will run 24/7 on weekdays and pause on weekends" at bounding box center [314, 321] width 193 height 10
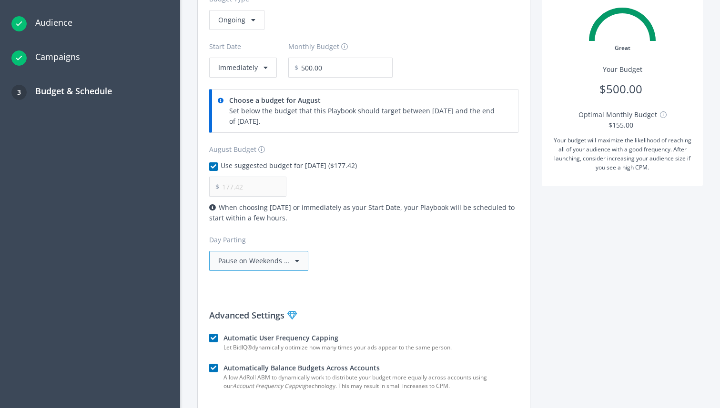
click at [243, 259] on span "Pause on Weekends …" at bounding box center [253, 260] width 71 height 9
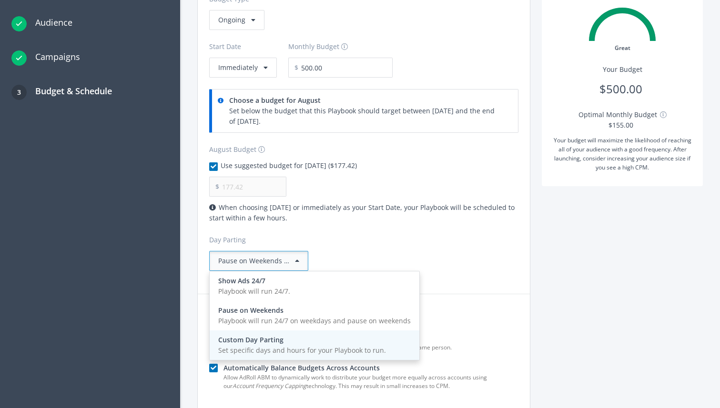
click at [246, 343] on div "Custom Day Parting" at bounding box center [314, 340] width 193 height 10
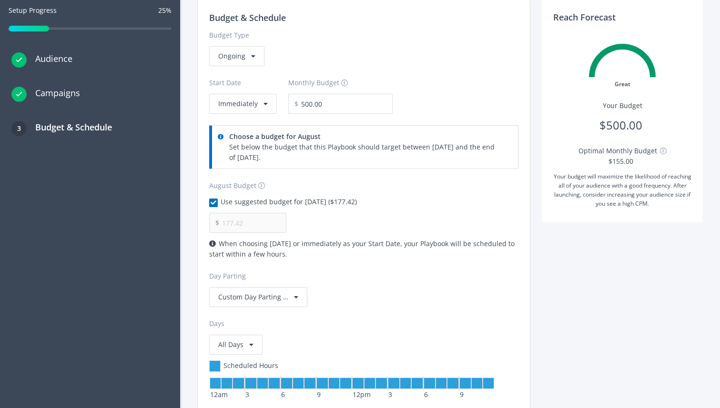
scroll to position [0, 0]
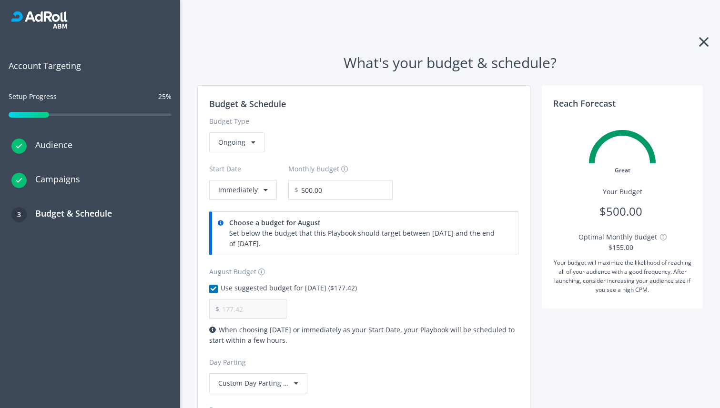
click at [418, 313] on div "$ 177.42" at bounding box center [364, 309] width 310 height 20
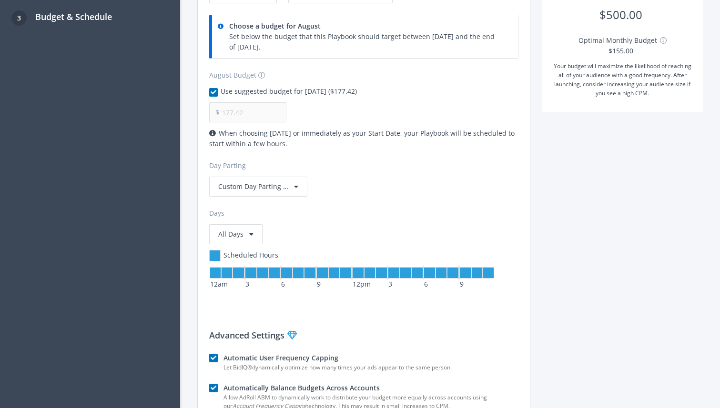
scroll to position [303, 0]
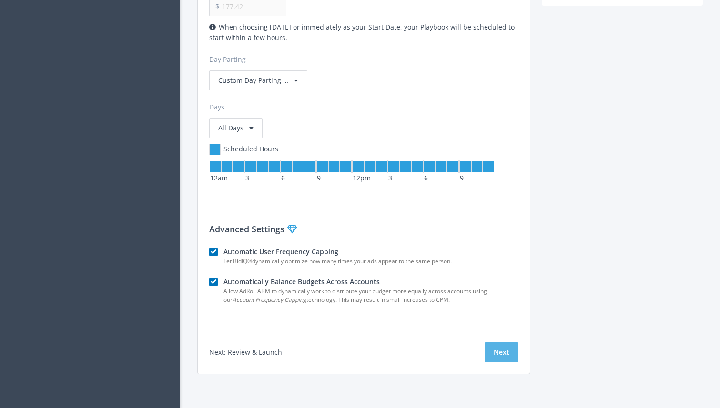
click at [503, 348] on button "Next" at bounding box center [502, 353] width 34 height 20
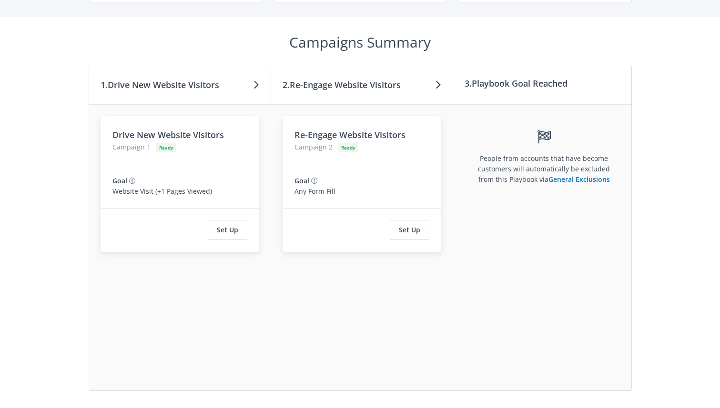
scroll to position [268, 0]
click at [224, 225] on button "Set Up" at bounding box center [228, 230] width 40 height 20
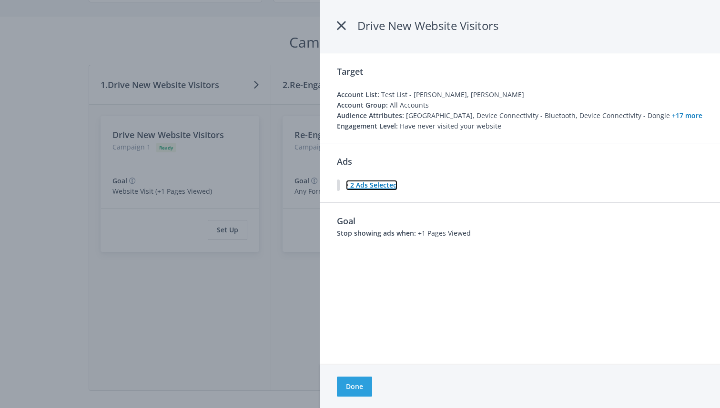
click at [369, 187] on button "2 Ads Selected" at bounding box center [372, 185] width 52 height 11
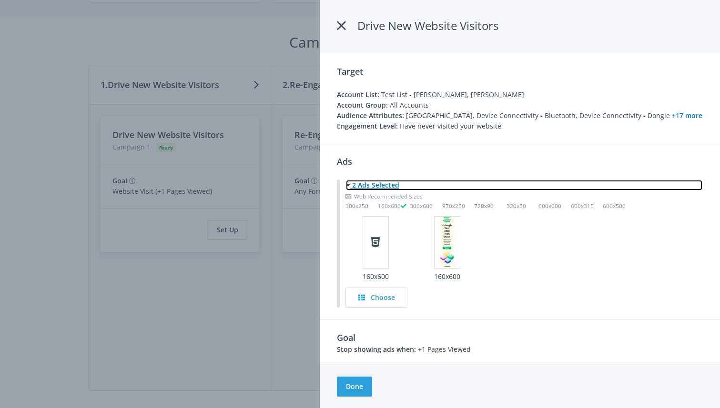
click at [369, 187] on button "2 Ads Selected" at bounding box center [524, 185] width 357 height 11
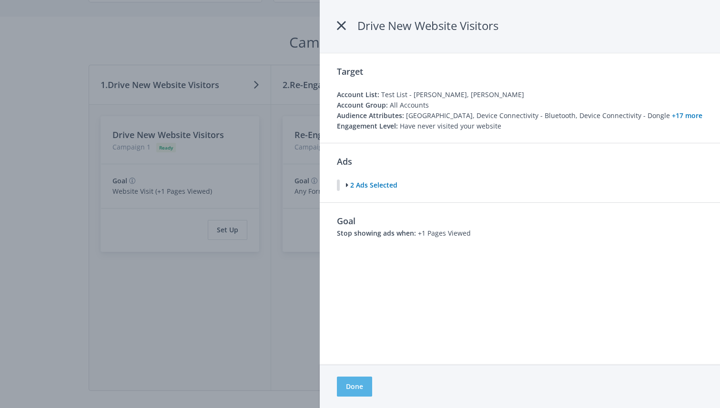
click at [357, 385] on button "Done" at bounding box center [354, 387] width 35 height 20
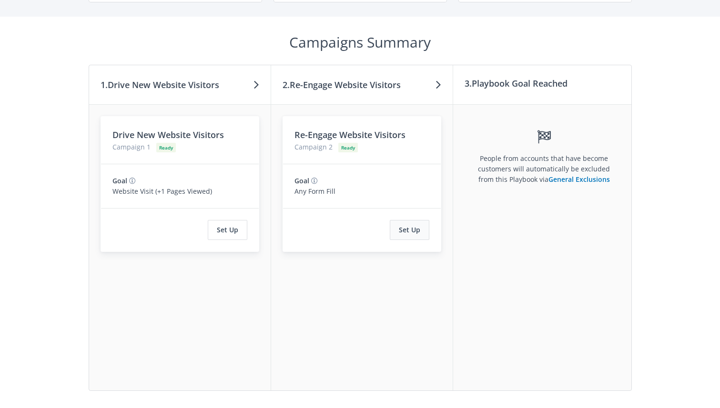
click at [411, 233] on button "Set Up" at bounding box center [410, 230] width 40 height 20
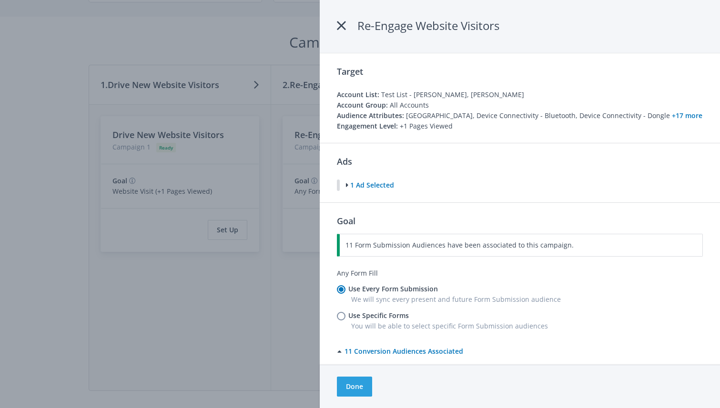
scroll to position [8, 0]
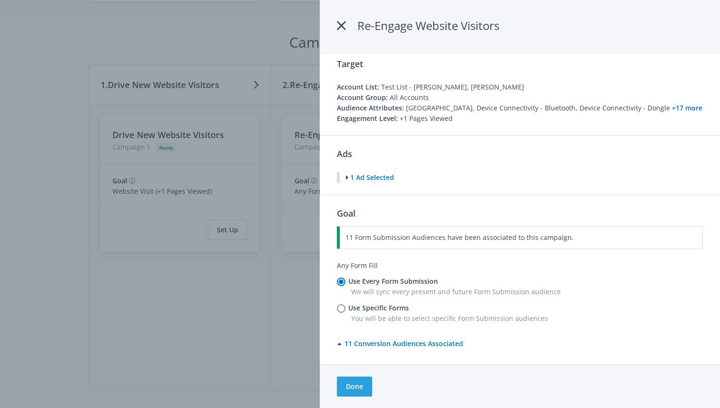
click at [259, 310] on div at bounding box center [360, 204] width 720 height 408
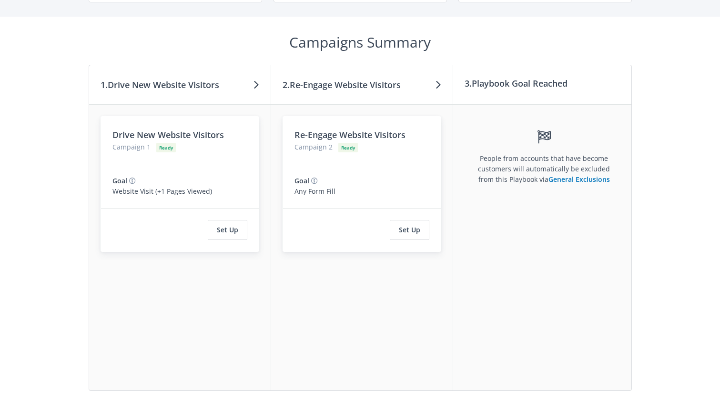
scroll to position [0, 4]
click at [587, 183] on link "General Exclusions" at bounding box center [575, 179] width 61 height 9
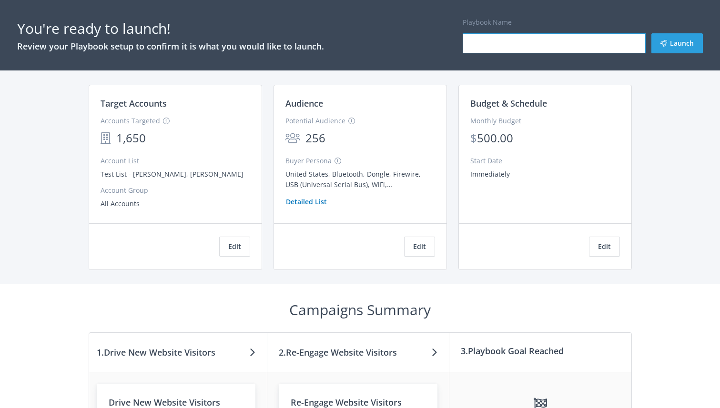
click at [516, 46] on input "Playbook Name" at bounding box center [554, 43] width 183 height 20
type input "Test"
click at [666, 130] on div "You're ready to launch! Review your Playbook setup to confirm it is what you wo…" at bounding box center [360, 204] width 720 height 408
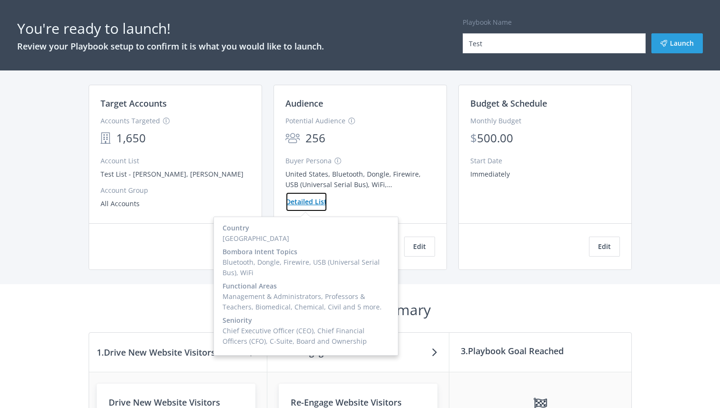
click at [305, 204] on button "Detailed List" at bounding box center [306, 202] width 42 height 20
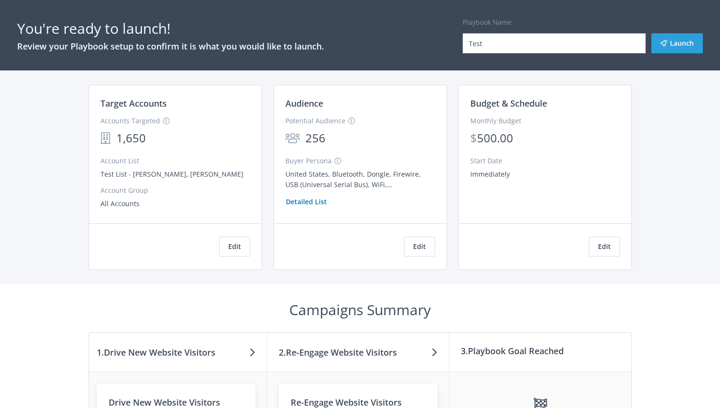
click at [669, 182] on div "You're ready to launch! Review your Playbook setup to confirm it is what you wo…" at bounding box center [360, 204] width 720 height 408
click at [666, 41] on icon at bounding box center [664, 43] width 7 height 7
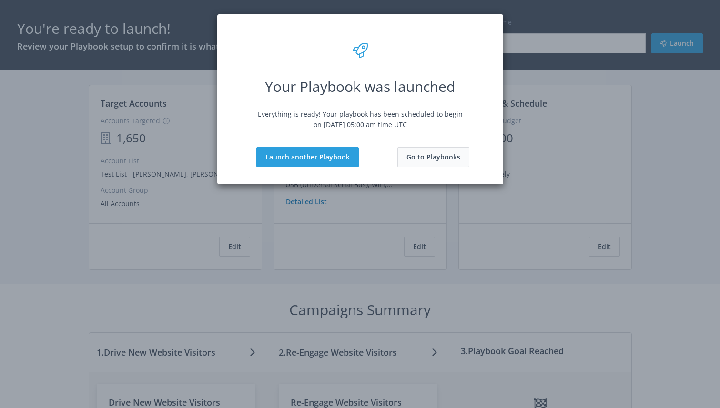
click at [430, 160] on button "Go to Playbooks" at bounding box center [433, 157] width 72 height 20
